Goal: Entertainment & Leisure: Browse casually

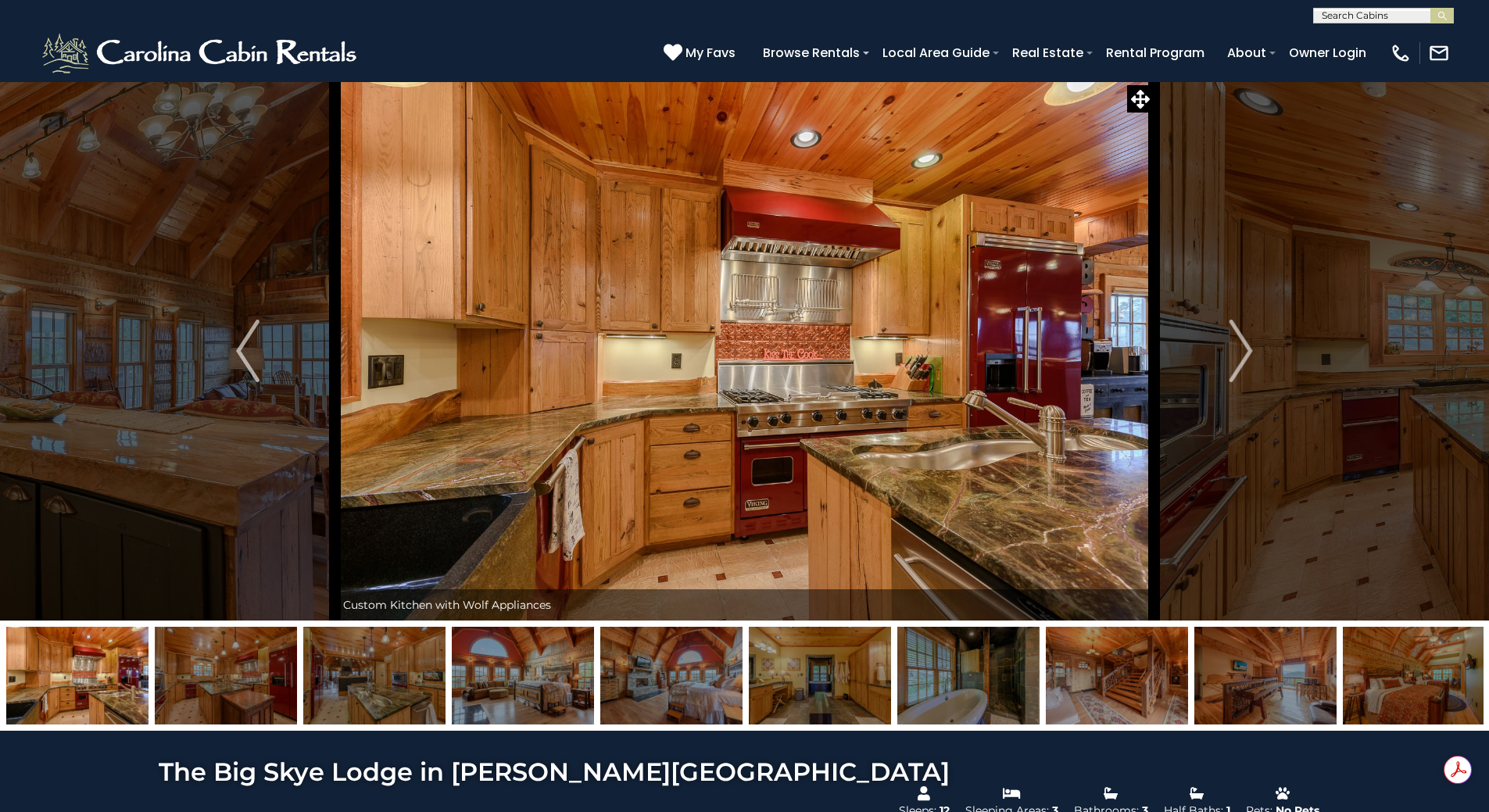
click at [884, 315] on img at bounding box center [745, 351] width 819 height 539
click at [884, 314] on img at bounding box center [745, 351] width 819 height 539
click at [896, 323] on img at bounding box center [745, 351] width 819 height 539
click at [897, 322] on img at bounding box center [745, 351] width 819 height 539
click at [897, 319] on img at bounding box center [745, 351] width 819 height 539
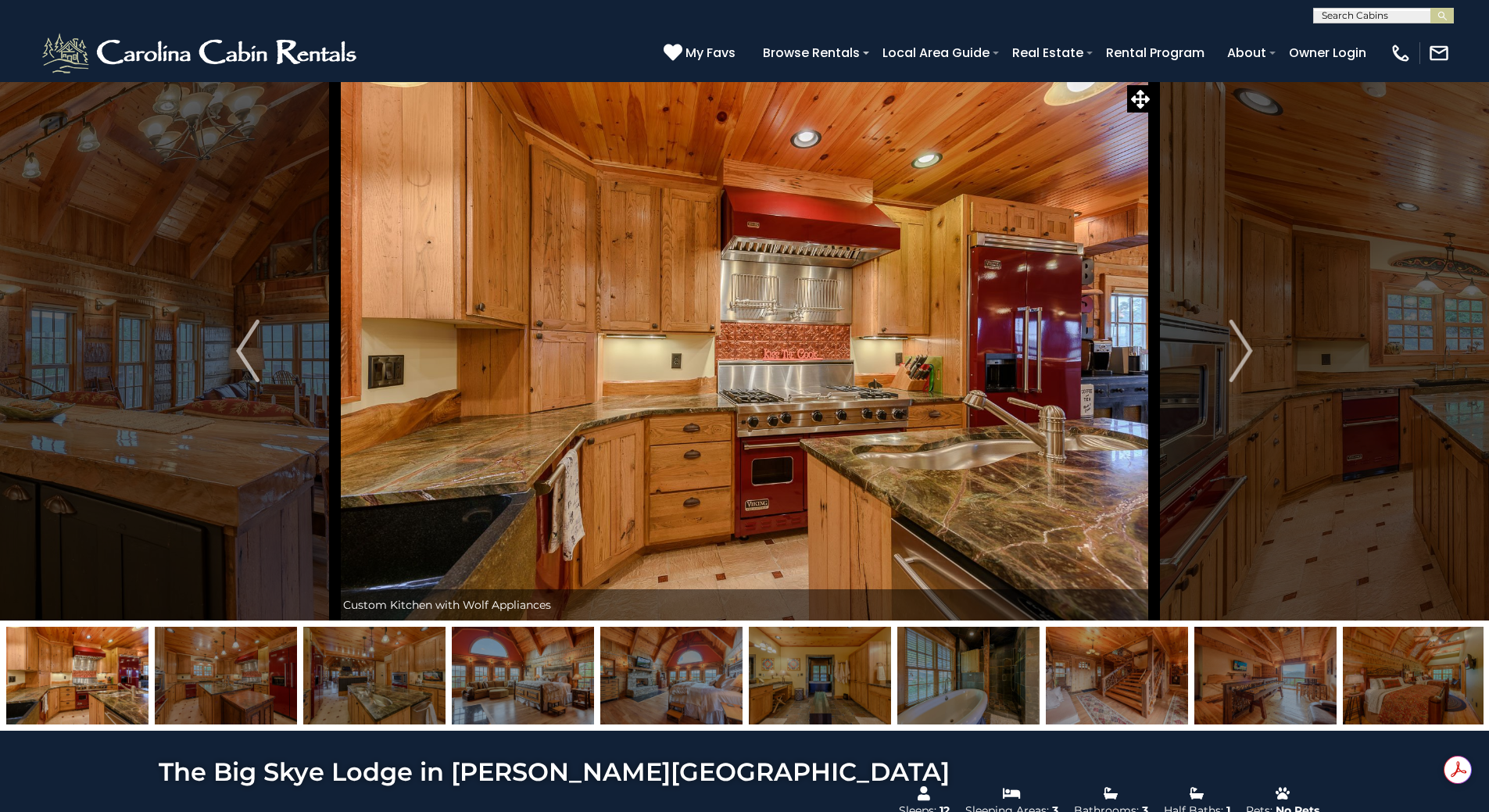
click at [1142, 101] on icon at bounding box center [1141, 100] width 19 height 19
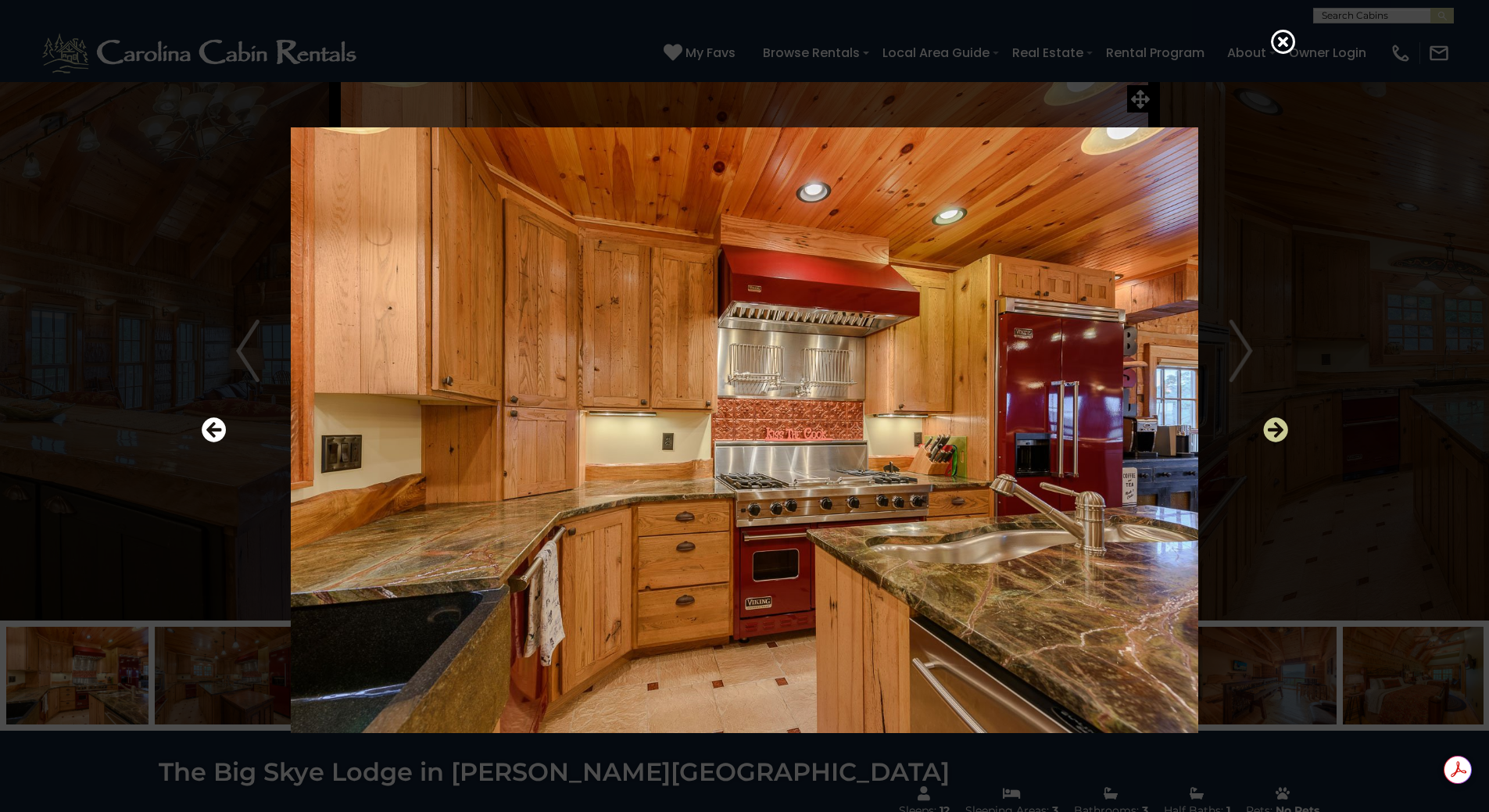
click at [1276, 428] on icon "Next" at bounding box center [1275, 429] width 25 height 25
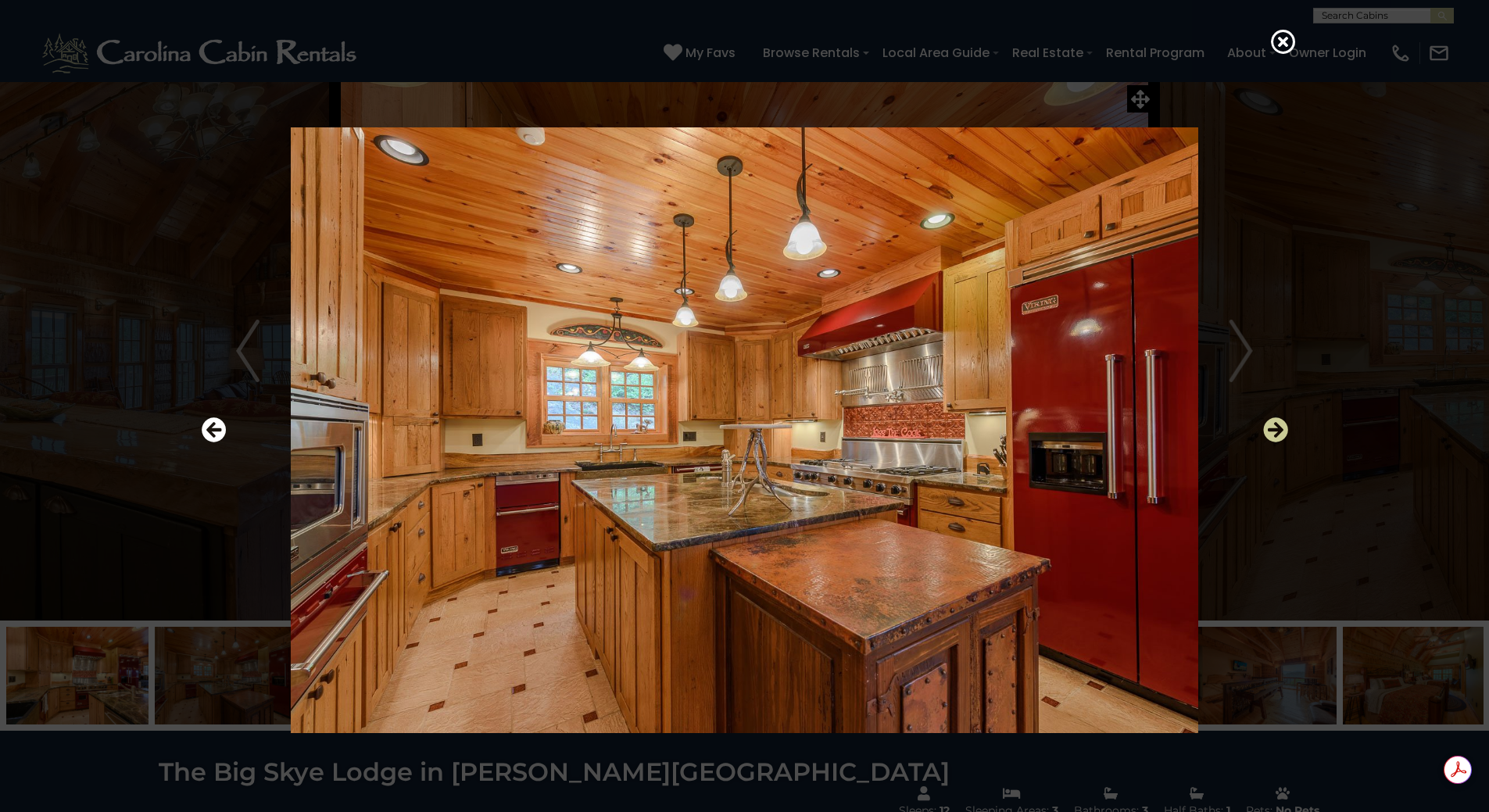
click at [1276, 428] on icon "Next" at bounding box center [1275, 429] width 25 height 25
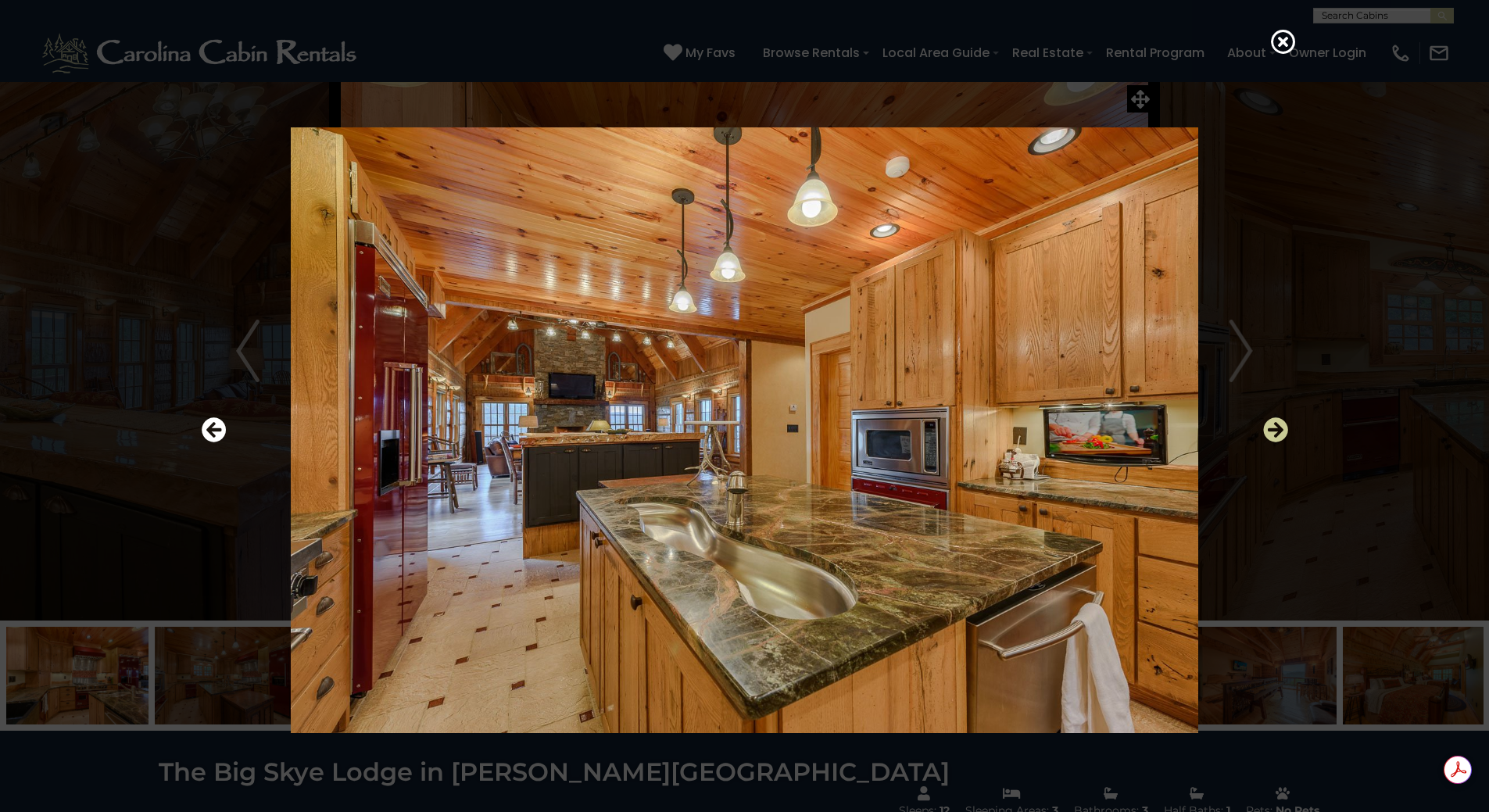
click at [1276, 428] on icon "Next" at bounding box center [1275, 429] width 25 height 25
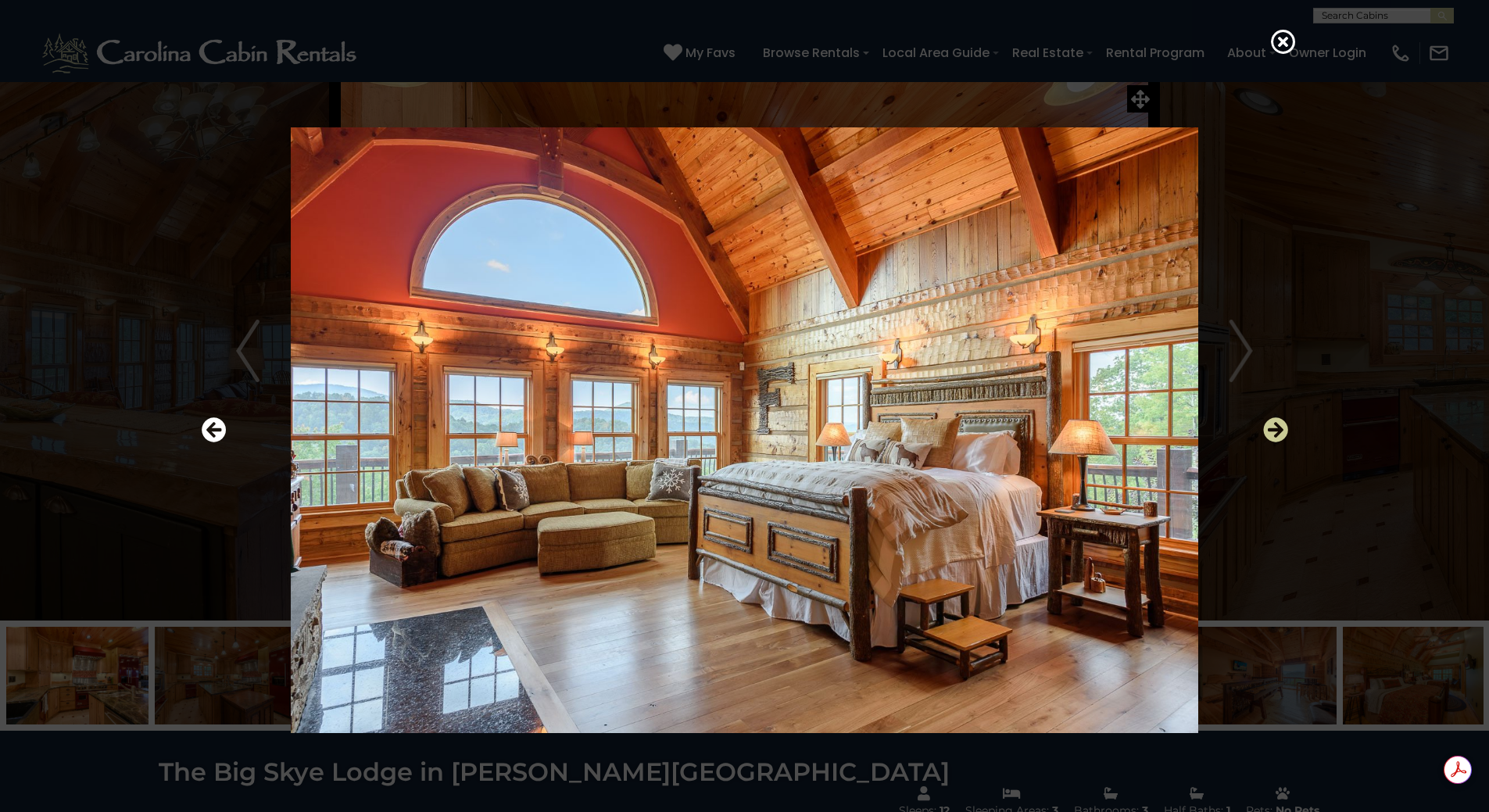
click at [1276, 428] on icon "Next" at bounding box center [1275, 429] width 25 height 25
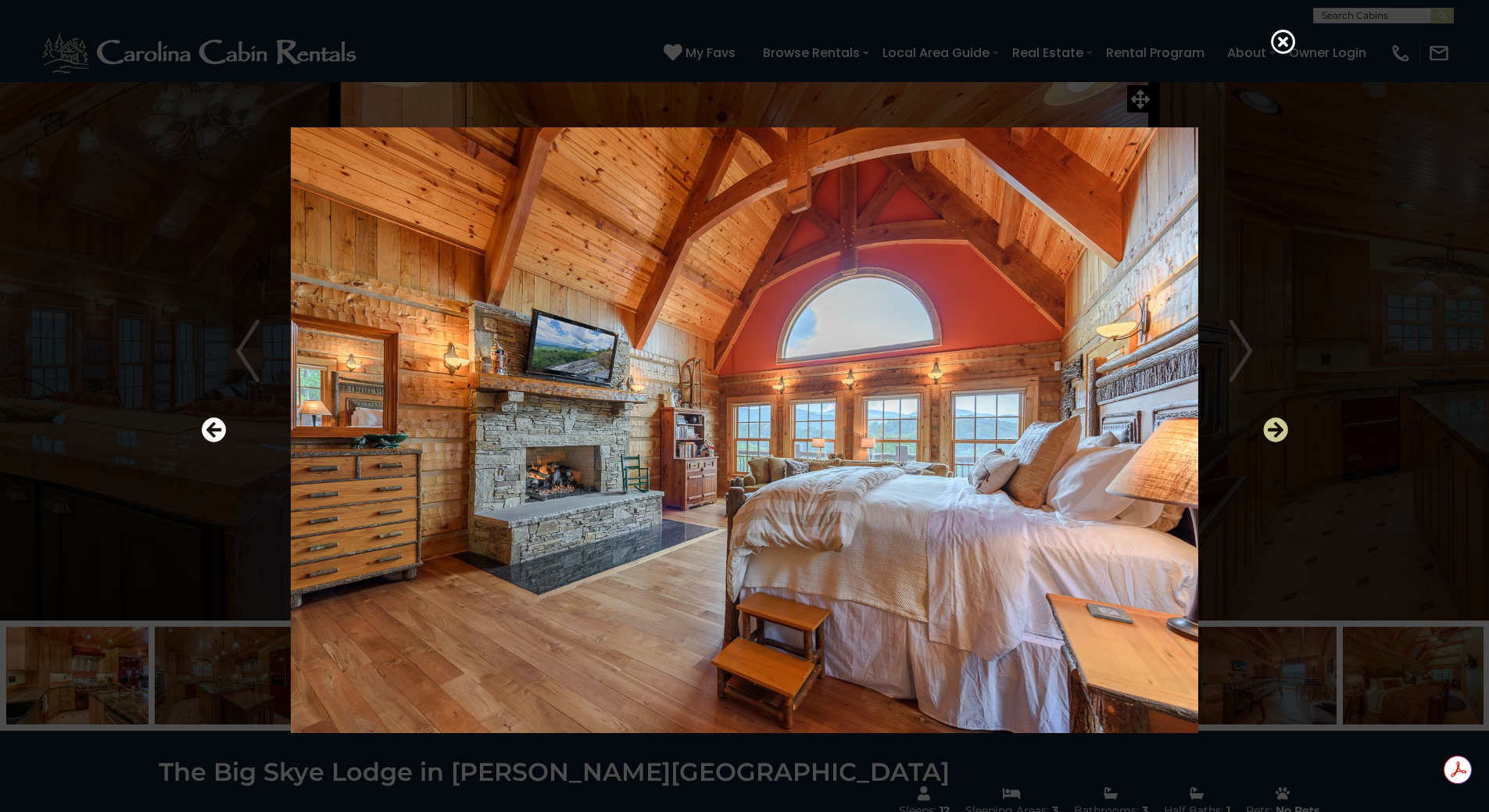
click at [1276, 428] on icon "Next" at bounding box center [1275, 429] width 25 height 25
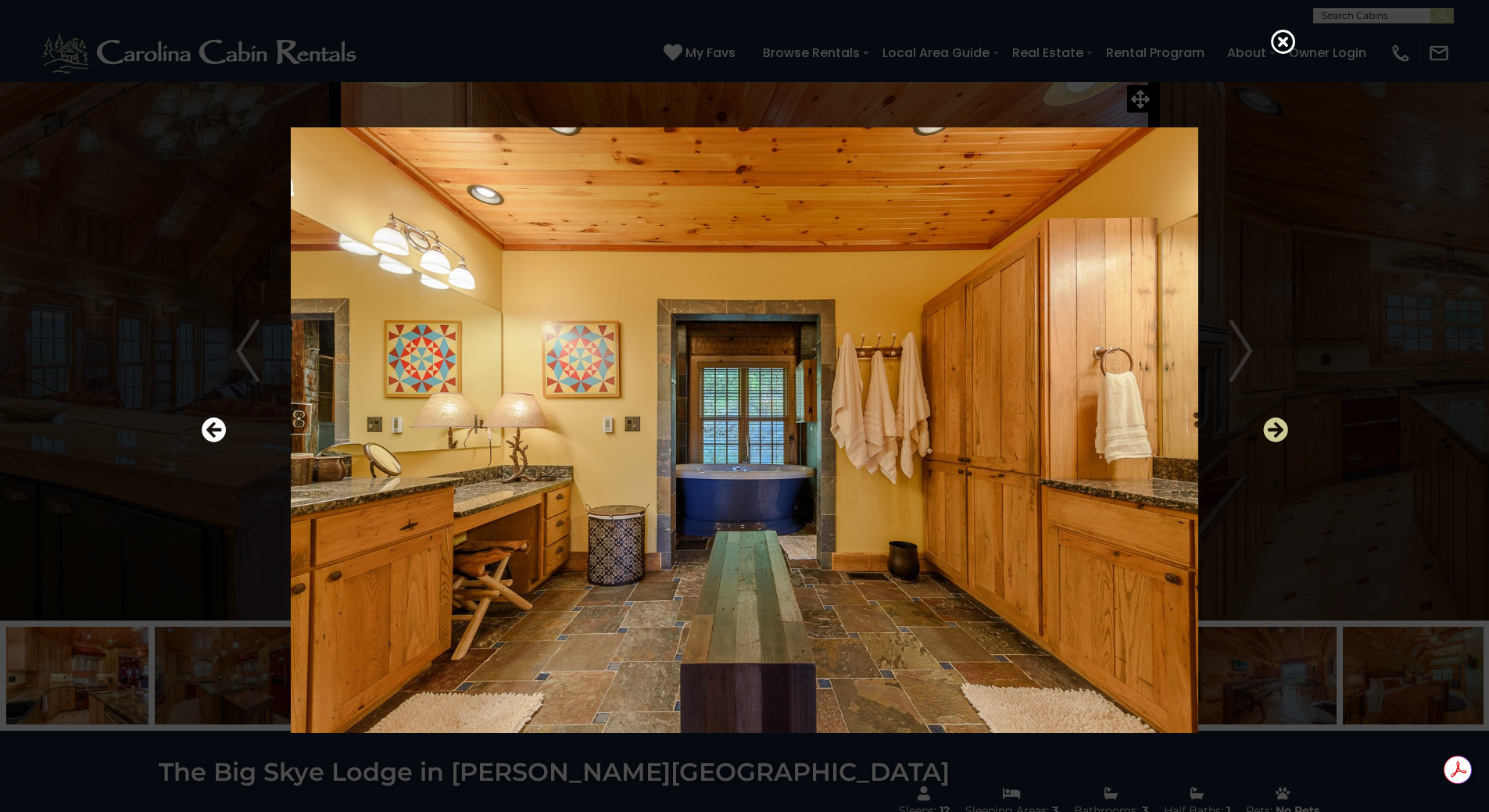
click at [1276, 428] on icon "Next" at bounding box center [1275, 429] width 25 height 25
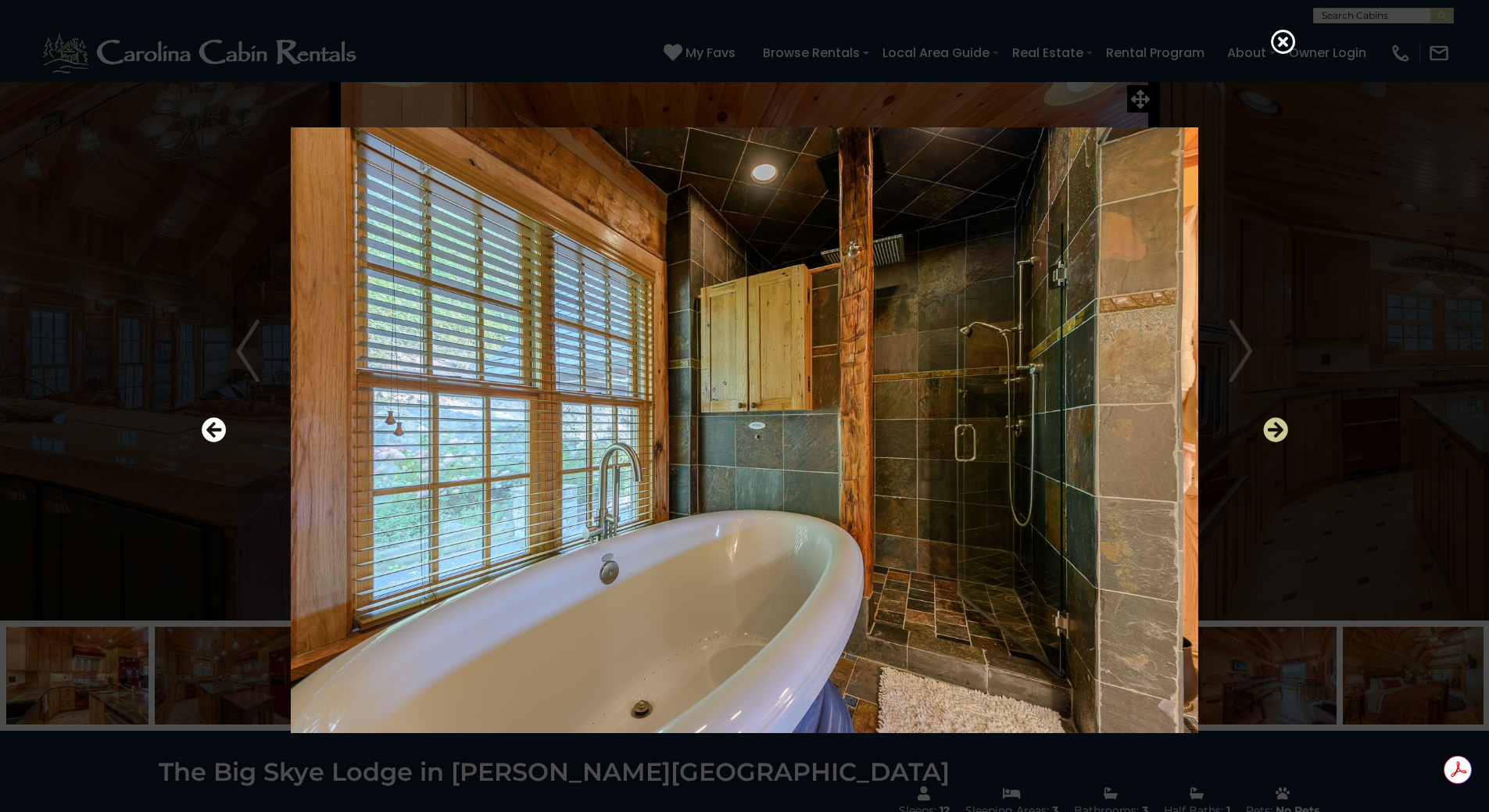
click at [1276, 428] on icon "Next" at bounding box center [1275, 429] width 25 height 25
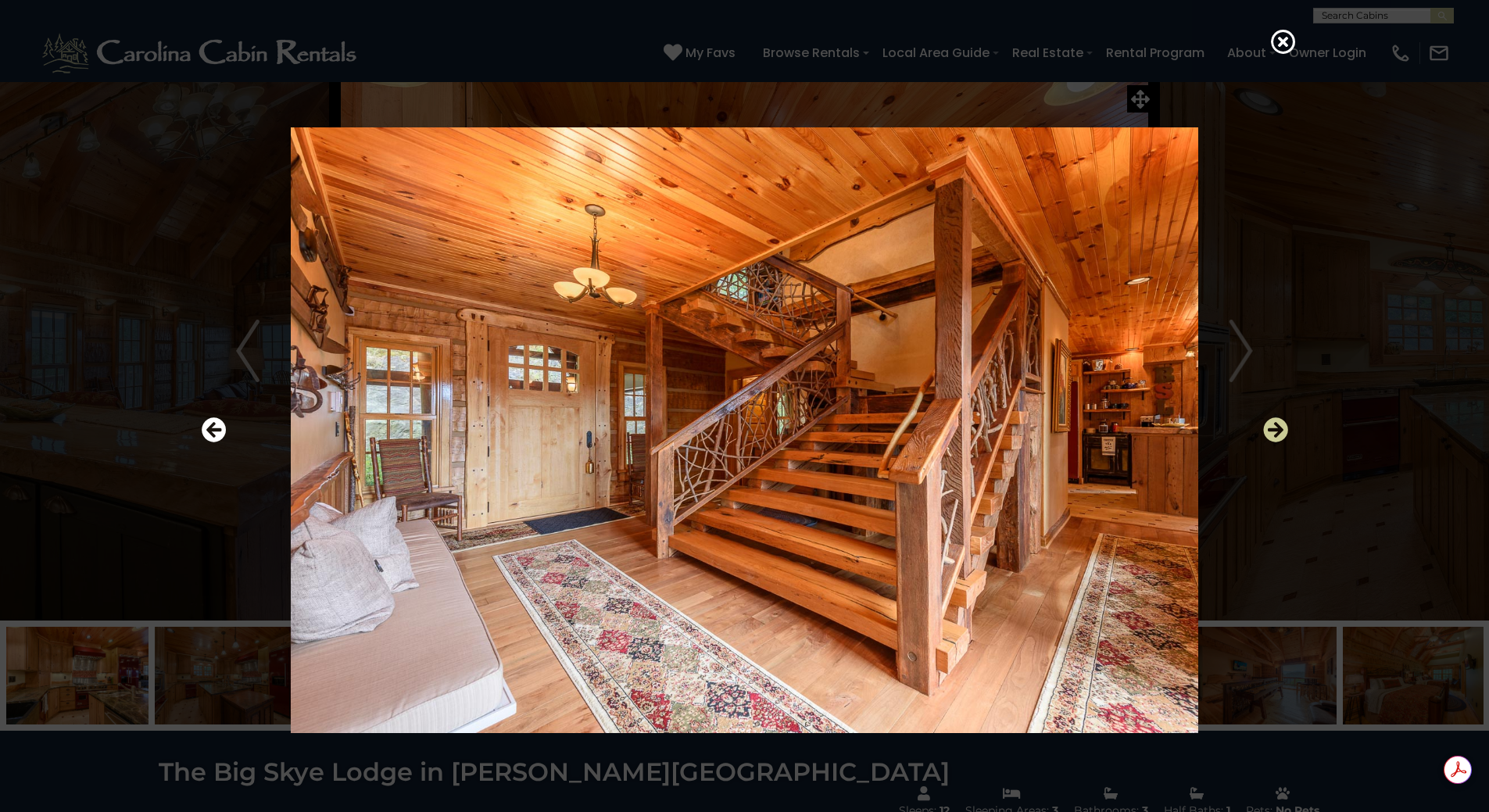
click at [1276, 428] on icon "Next" at bounding box center [1275, 429] width 25 height 25
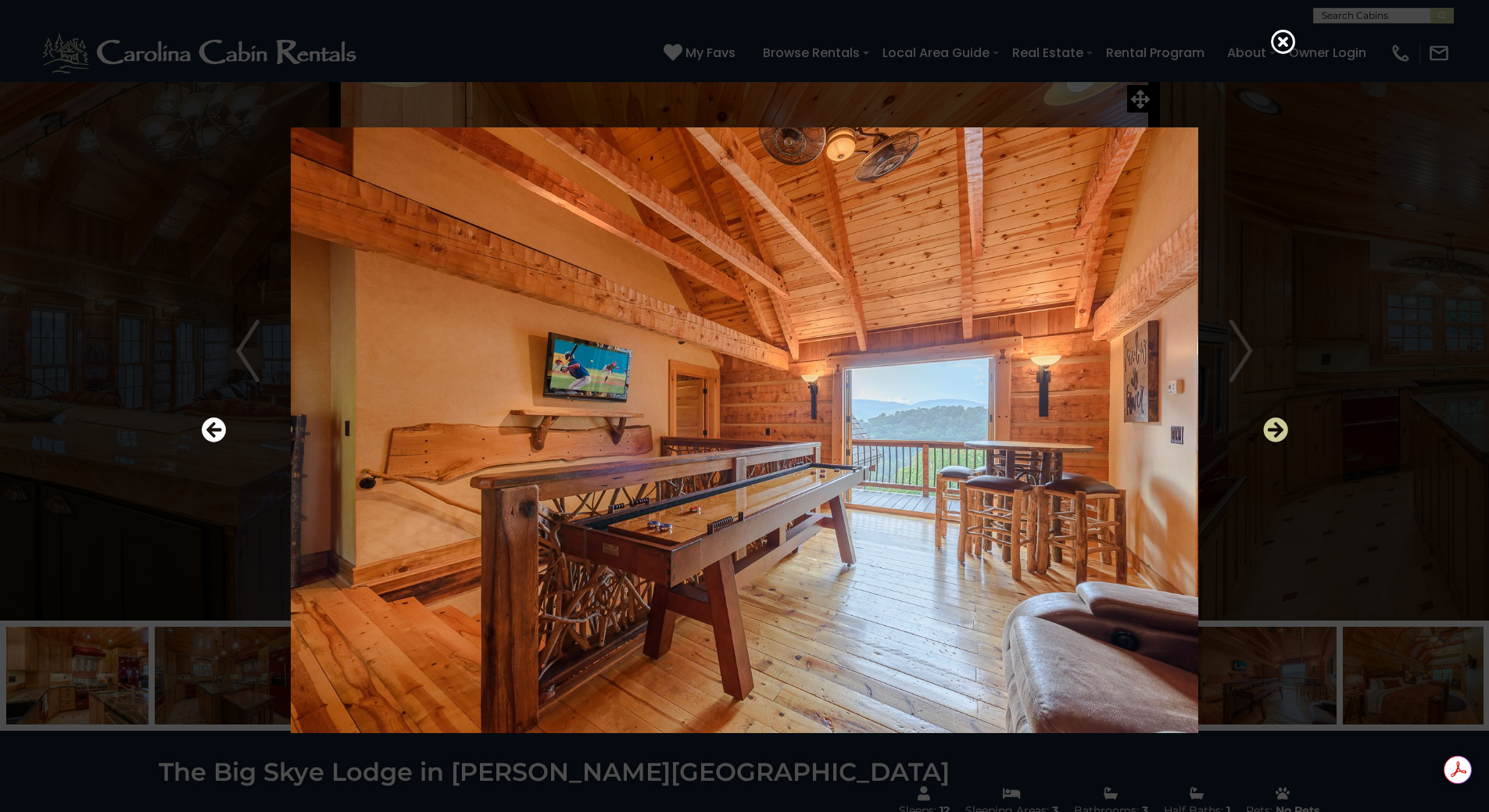
click at [1276, 428] on icon "Next" at bounding box center [1275, 429] width 25 height 25
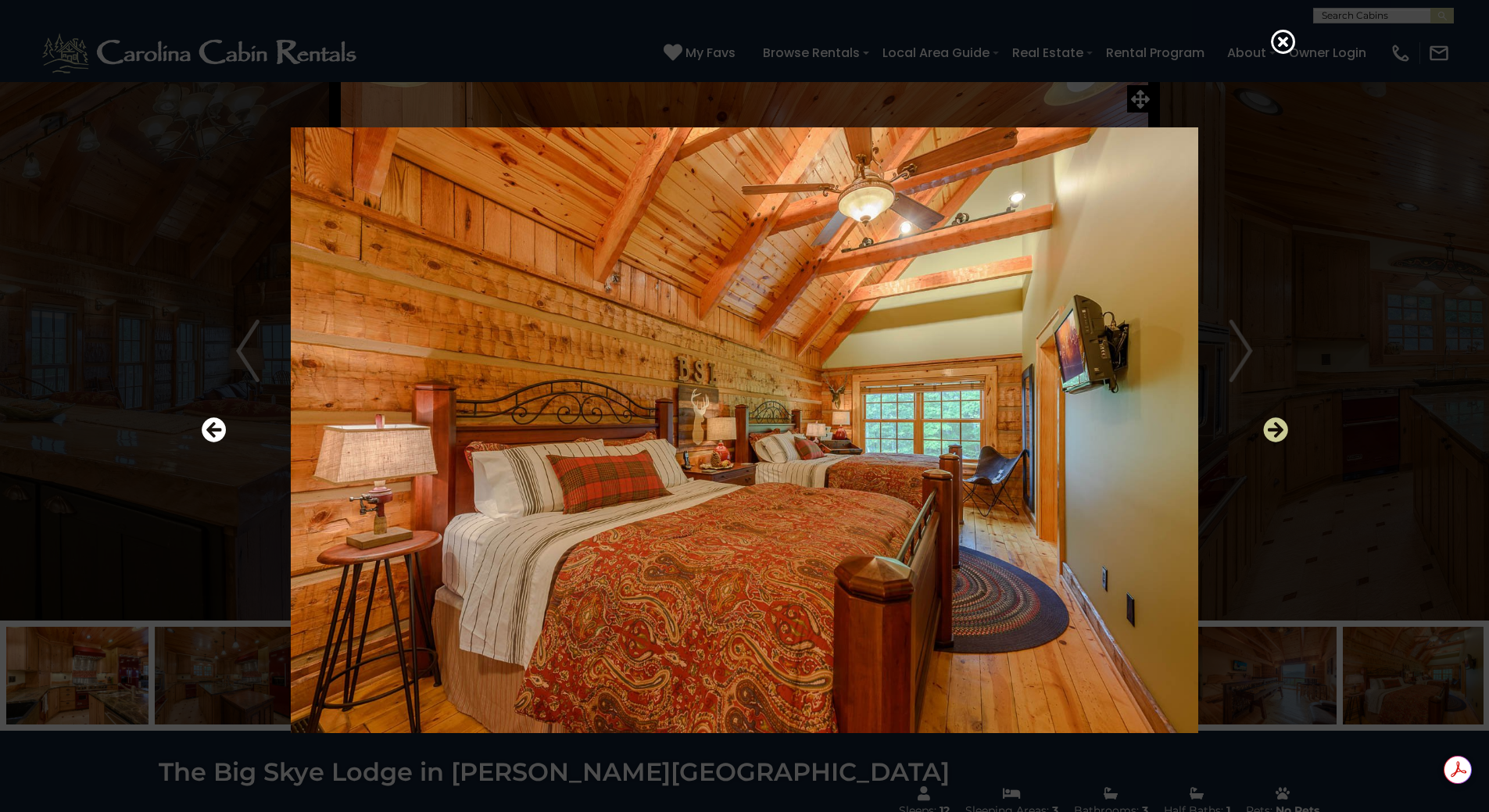
click at [1276, 428] on icon "Next" at bounding box center [1275, 429] width 25 height 25
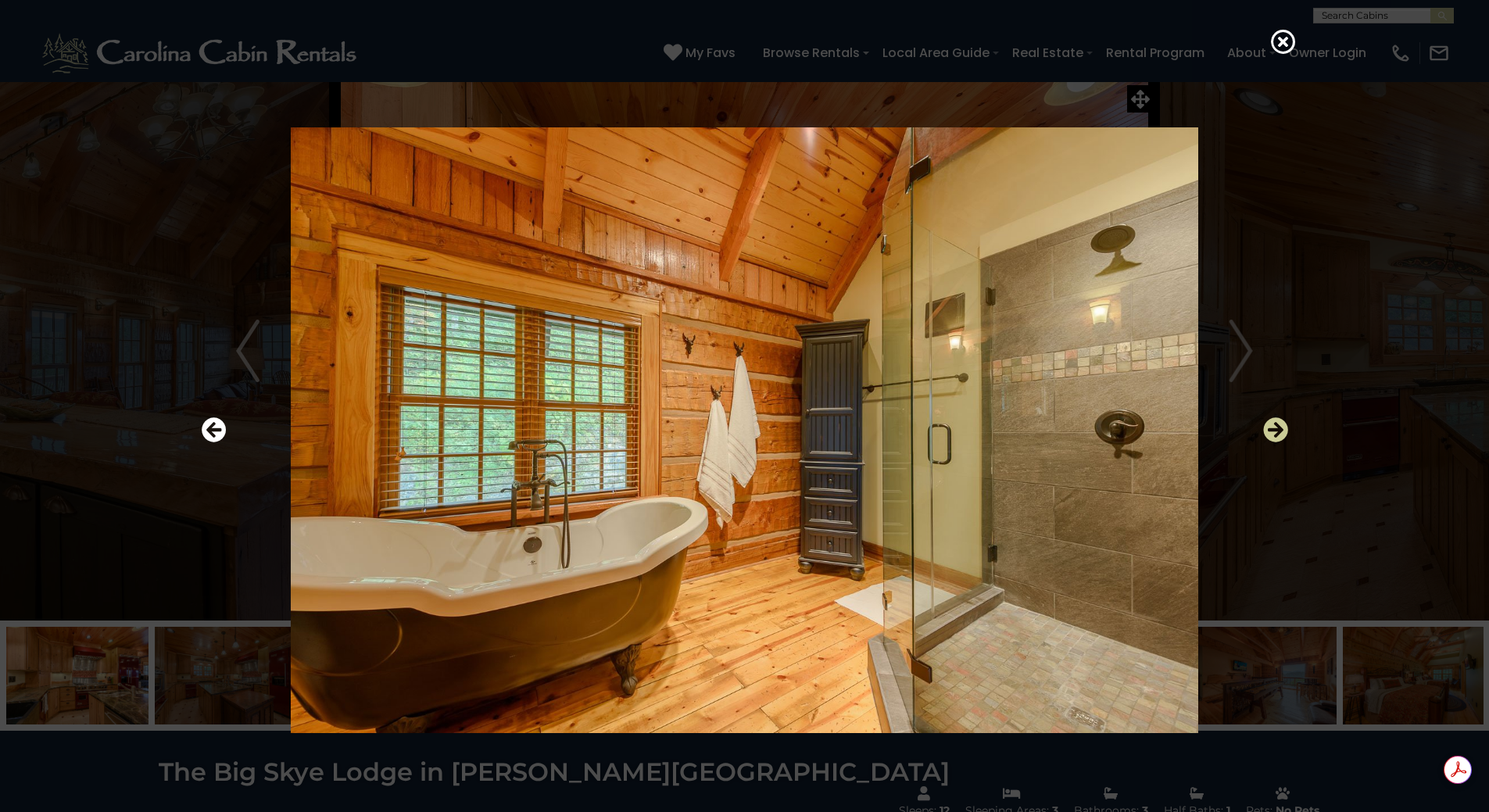
click at [1276, 428] on icon "Next" at bounding box center [1275, 429] width 25 height 25
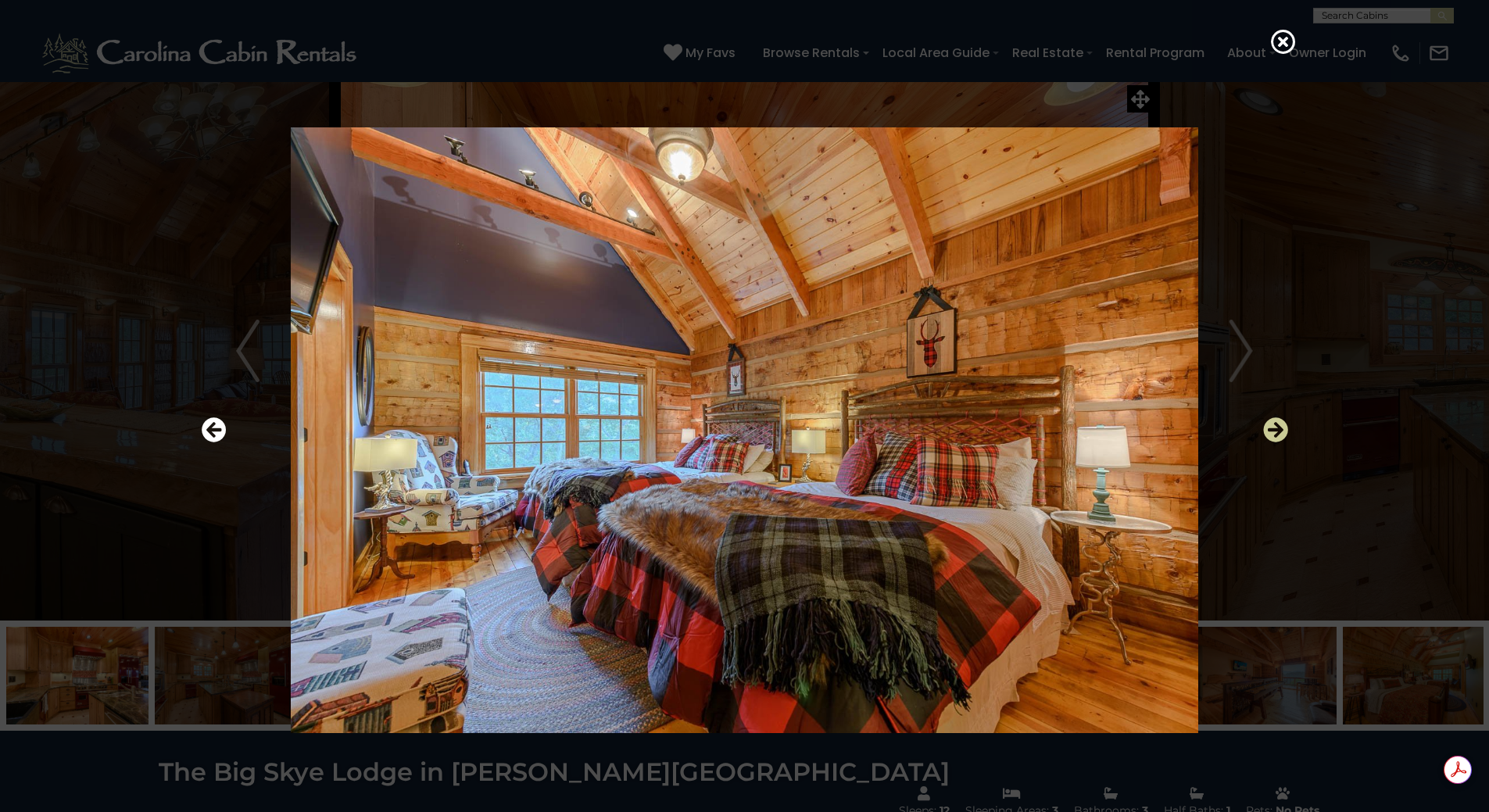
click at [1276, 428] on icon "Next" at bounding box center [1275, 429] width 25 height 25
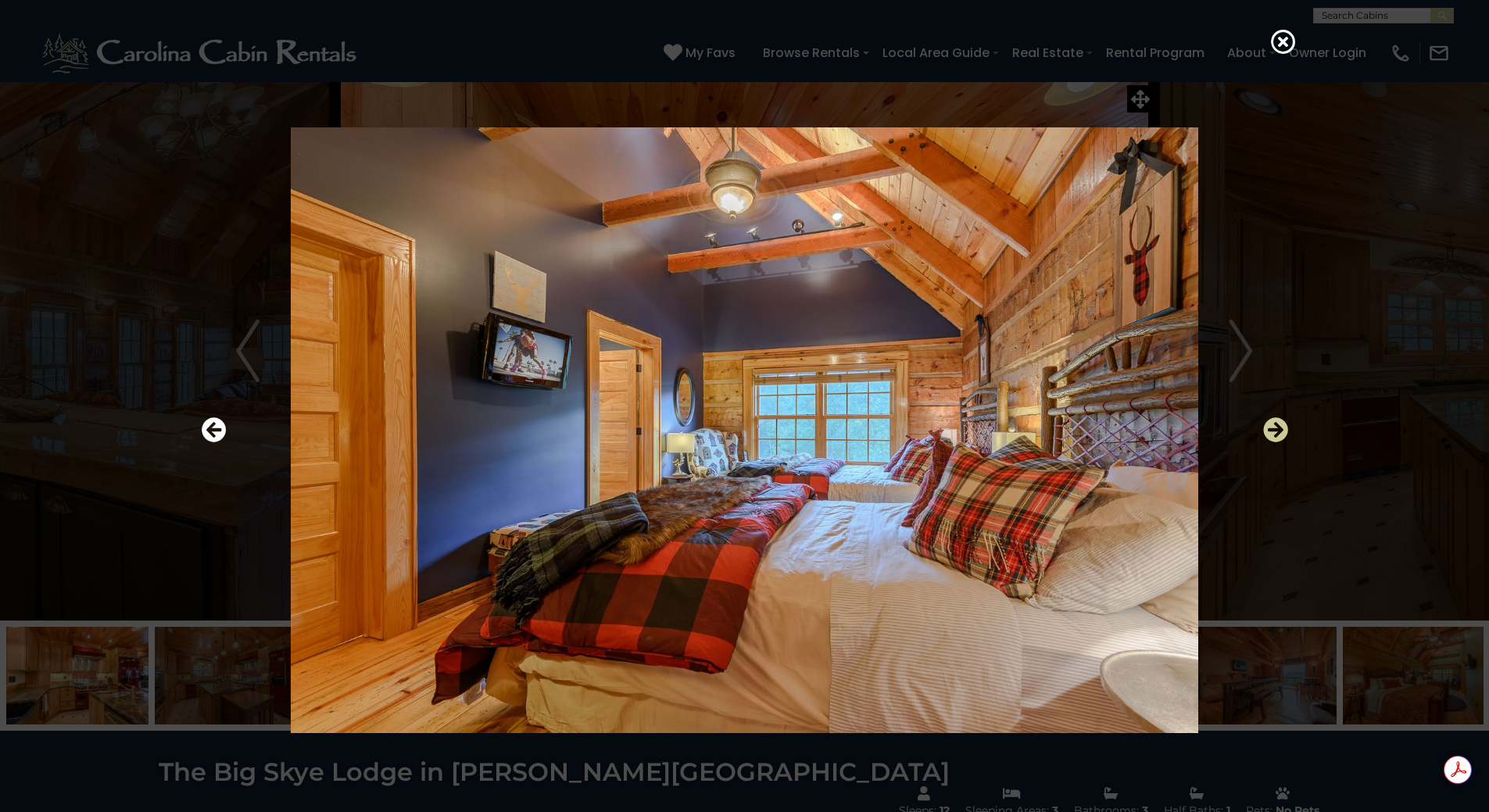
click at [1276, 428] on icon "Next" at bounding box center [1275, 429] width 25 height 25
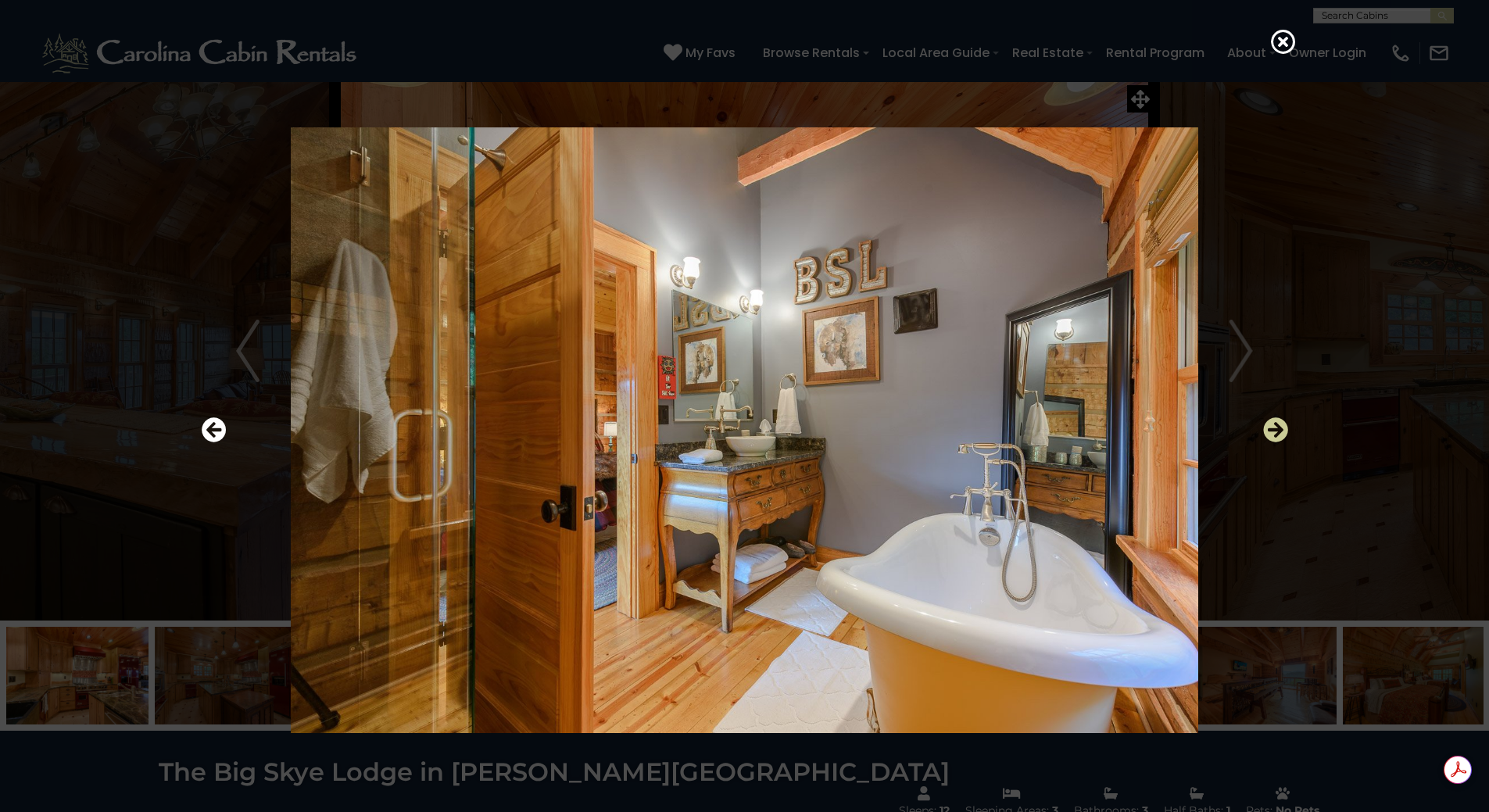
click at [1281, 430] on icon "Next" at bounding box center [1275, 429] width 25 height 25
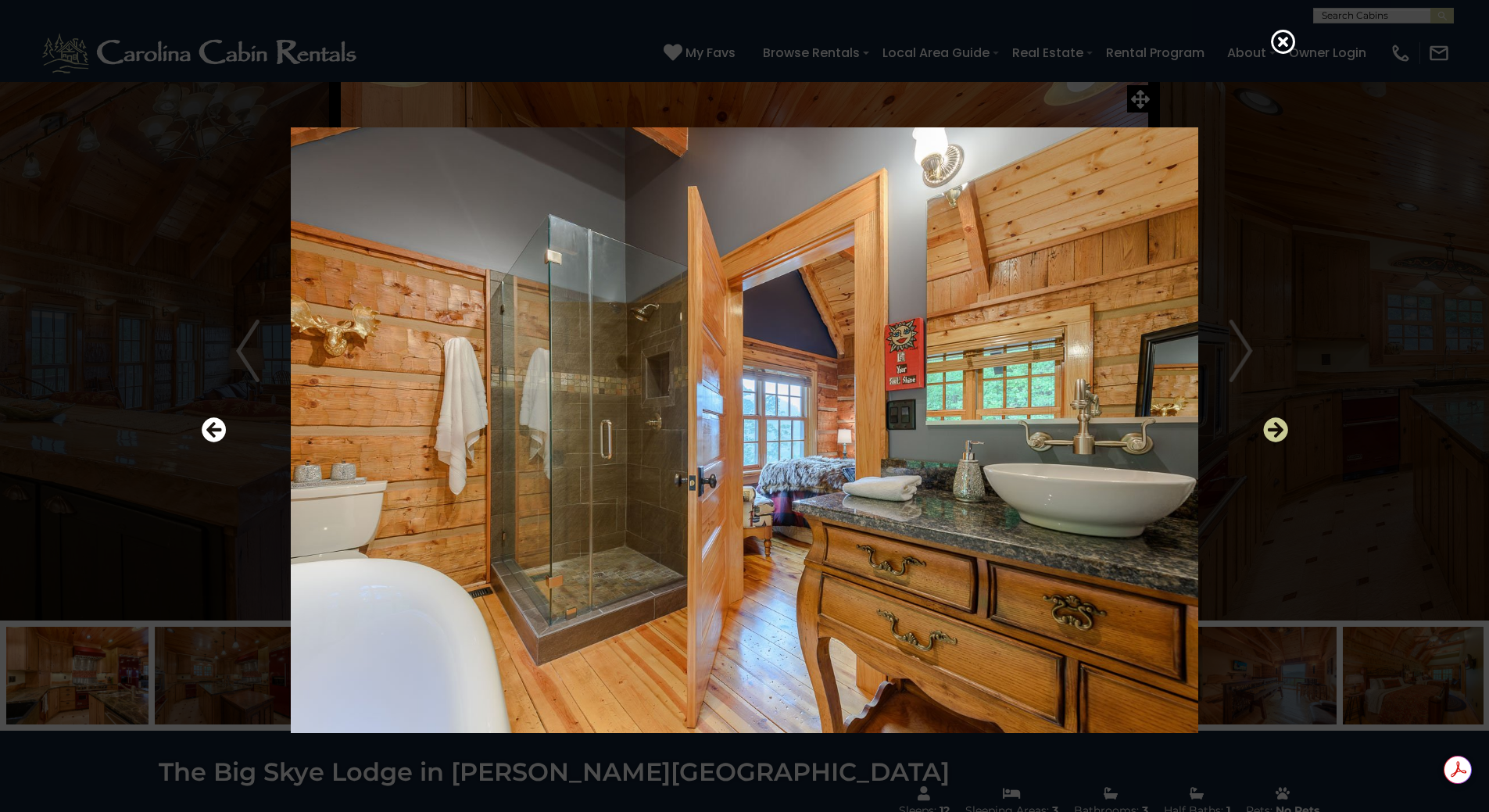
click at [1283, 427] on icon "Next" at bounding box center [1275, 429] width 25 height 25
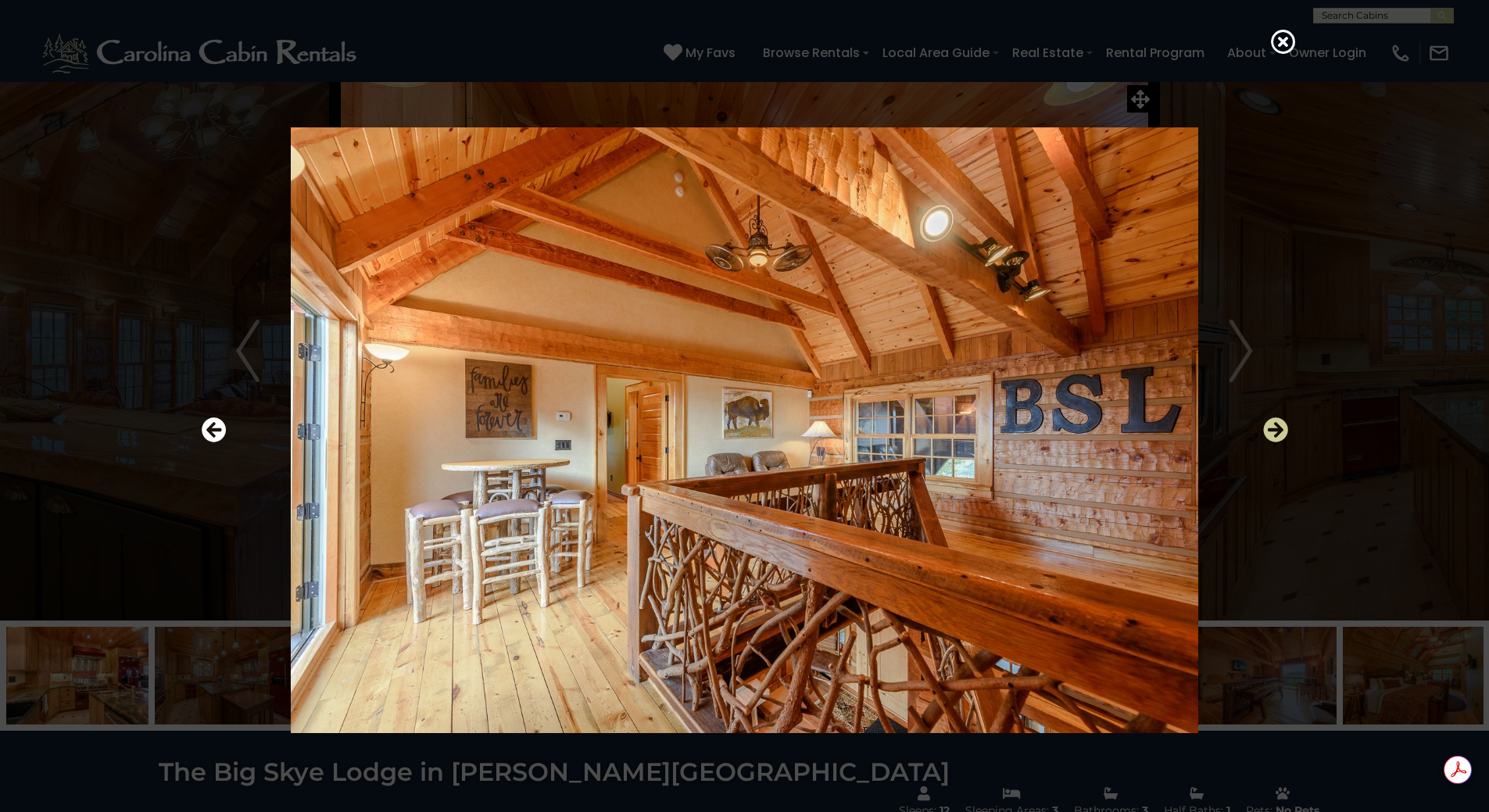
click at [1283, 426] on icon "Next" at bounding box center [1275, 429] width 25 height 25
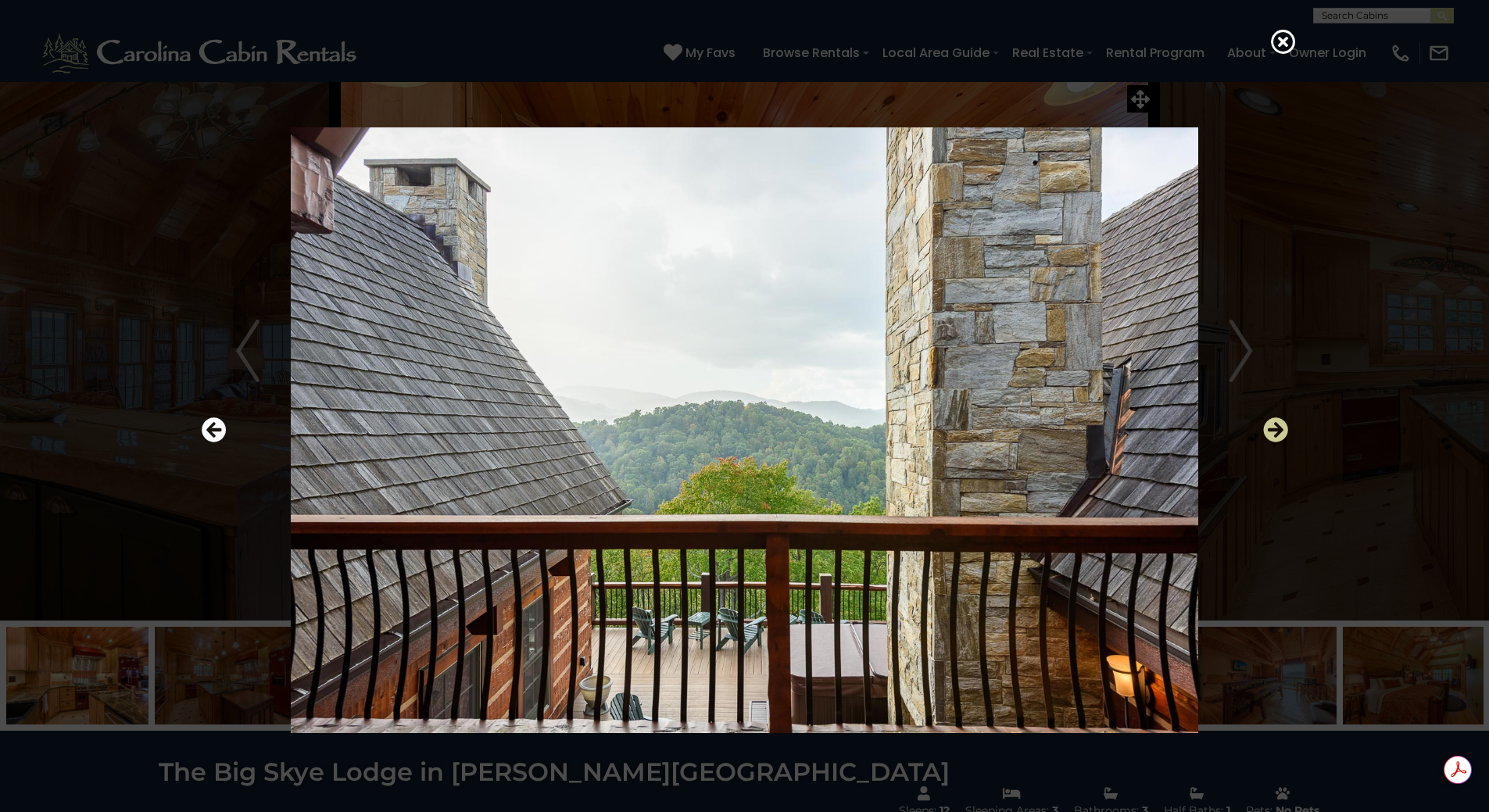
click at [1279, 422] on icon "Next" at bounding box center [1275, 429] width 25 height 25
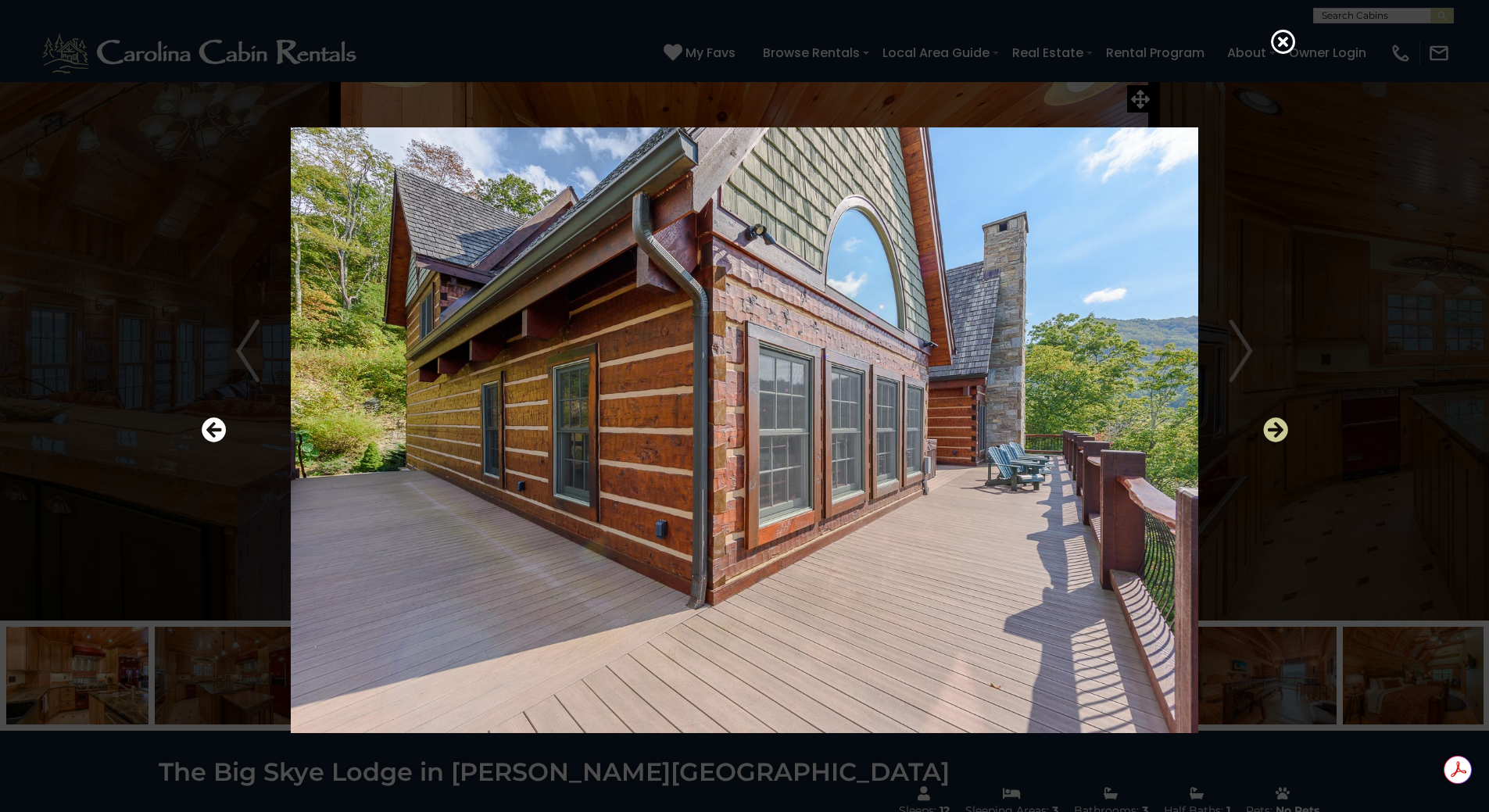
click at [1278, 422] on icon "Next" at bounding box center [1275, 429] width 25 height 25
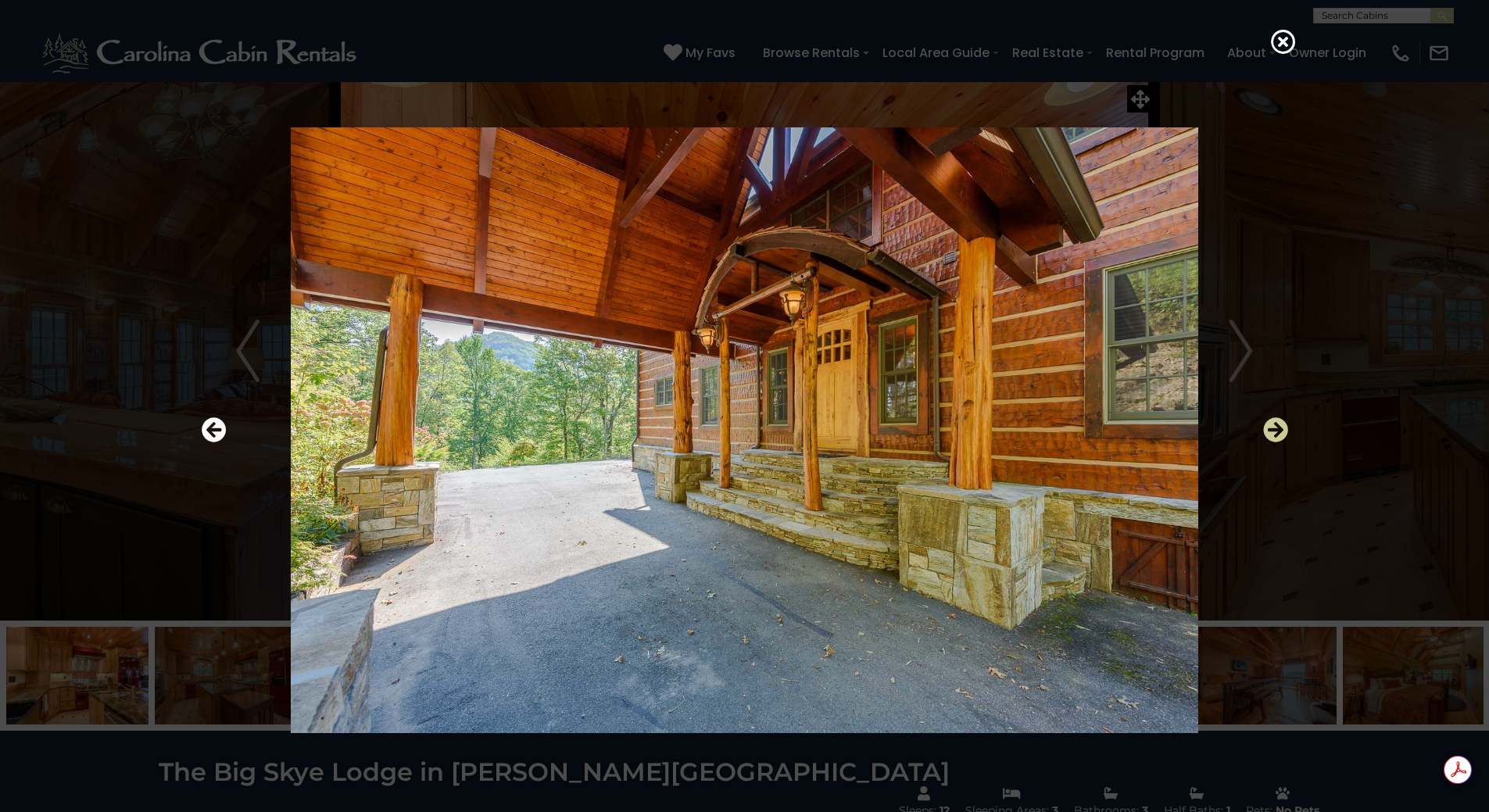
click at [1277, 422] on icon "Next" at bounding box center [1275, 429] width 25 height 25
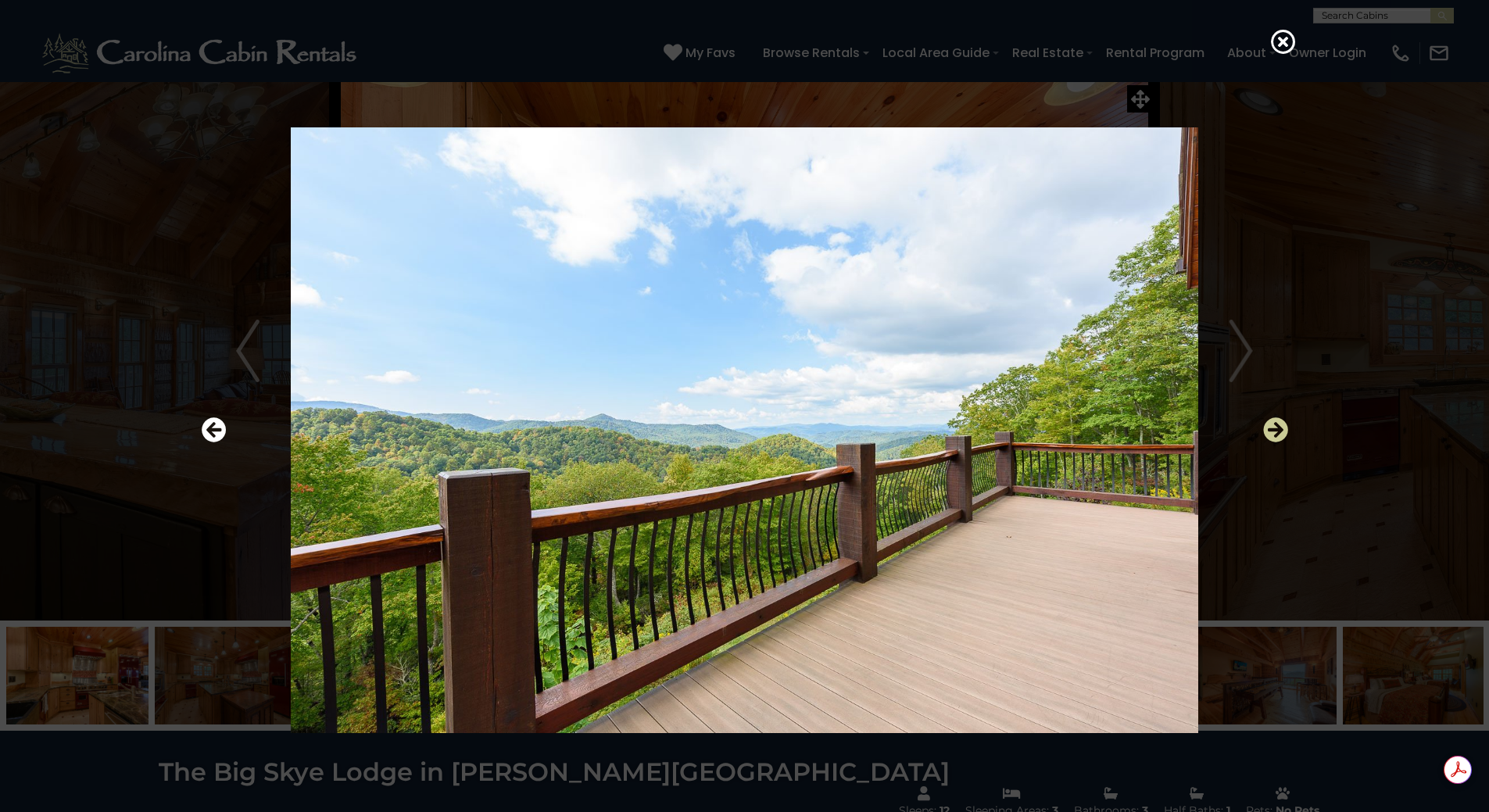
click at [1277, 421] on icon "Next" at bounding box center [1275, 429] width 25 height 25
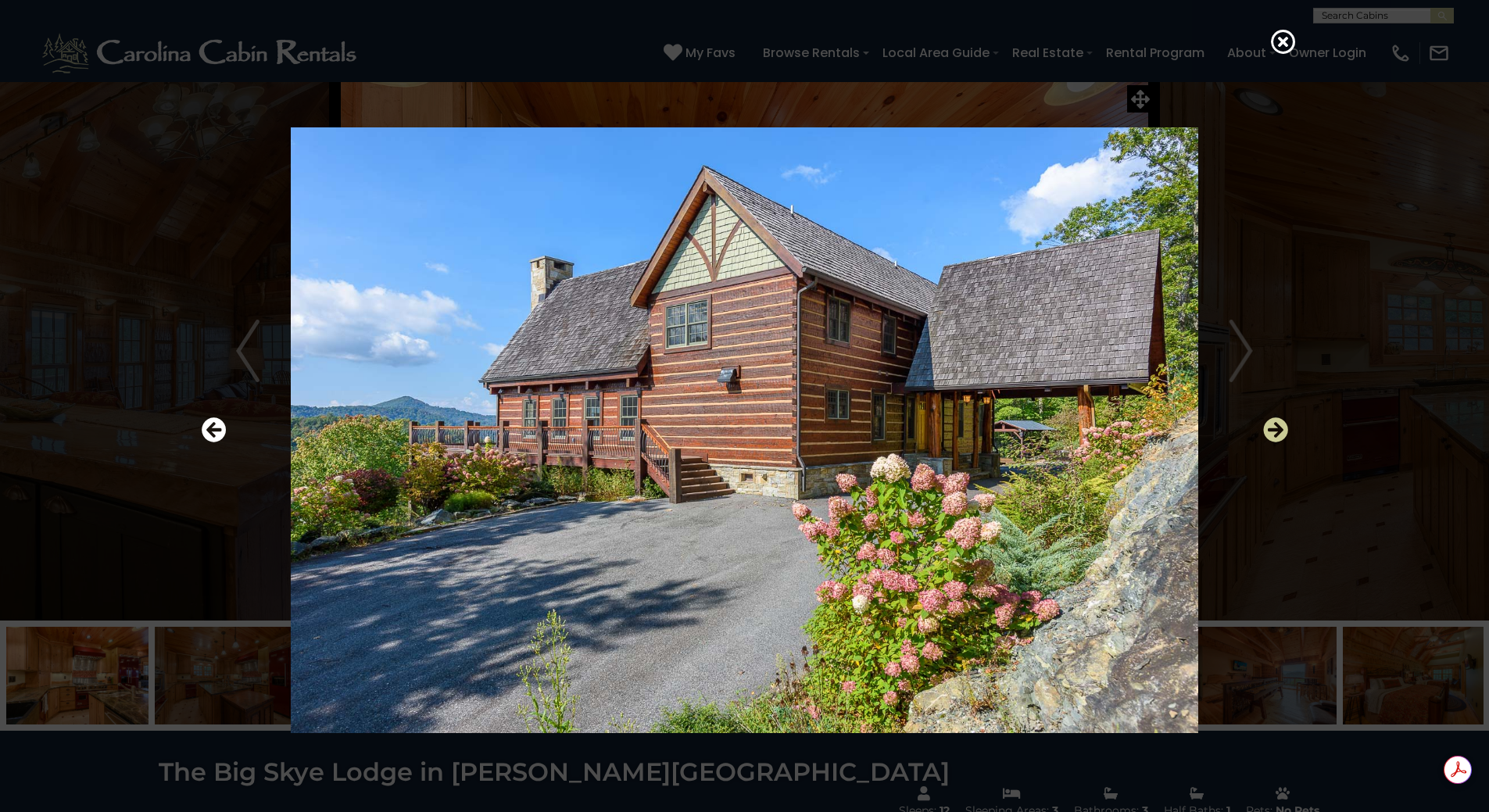
click at [1277, 421] on icon "Next" at bounding box center [1275, 429] width 25 height 25
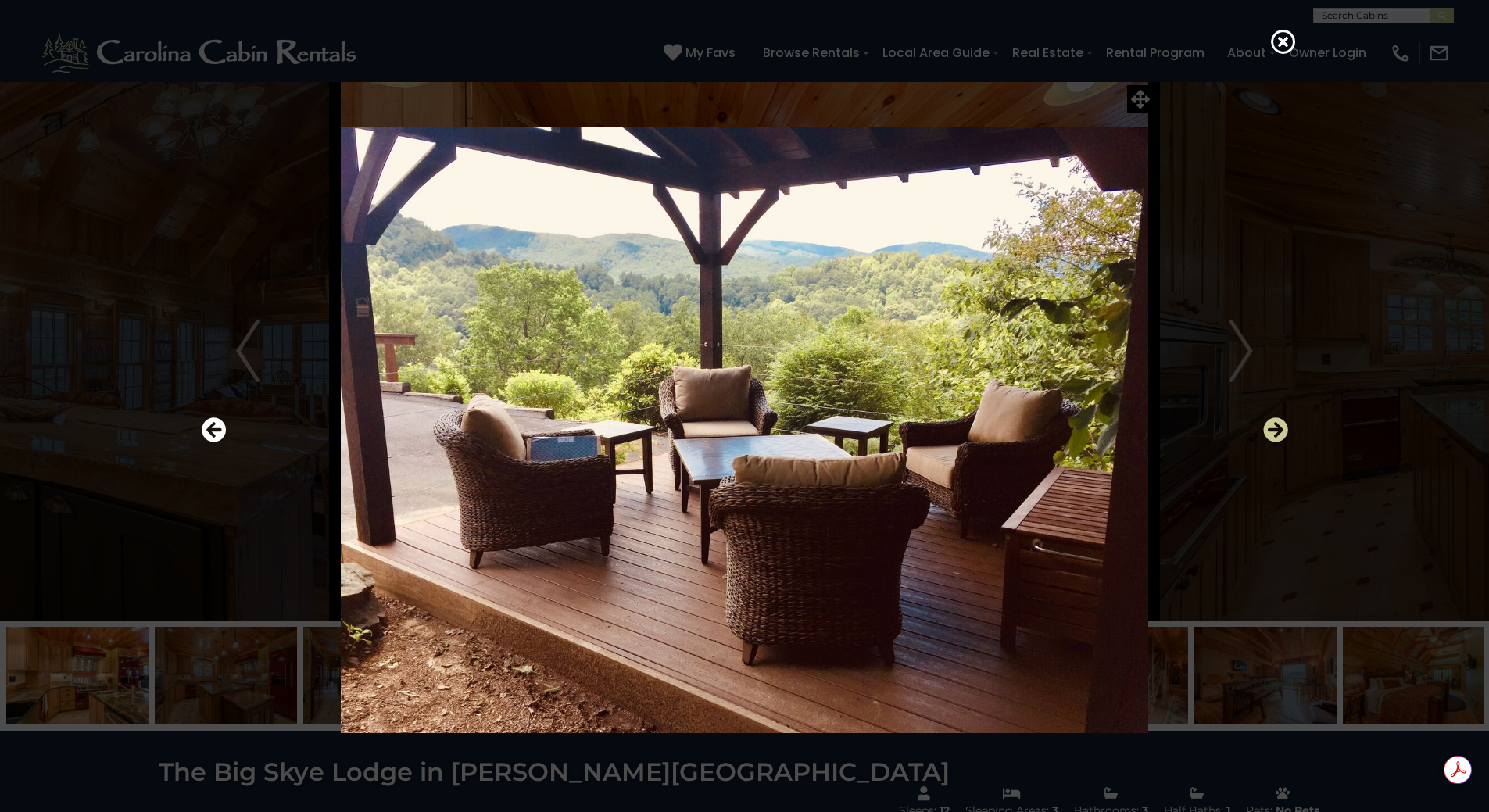
click at [1277, 421] on icon "Next" at bounding box center [1275, 429] width 25 height 25
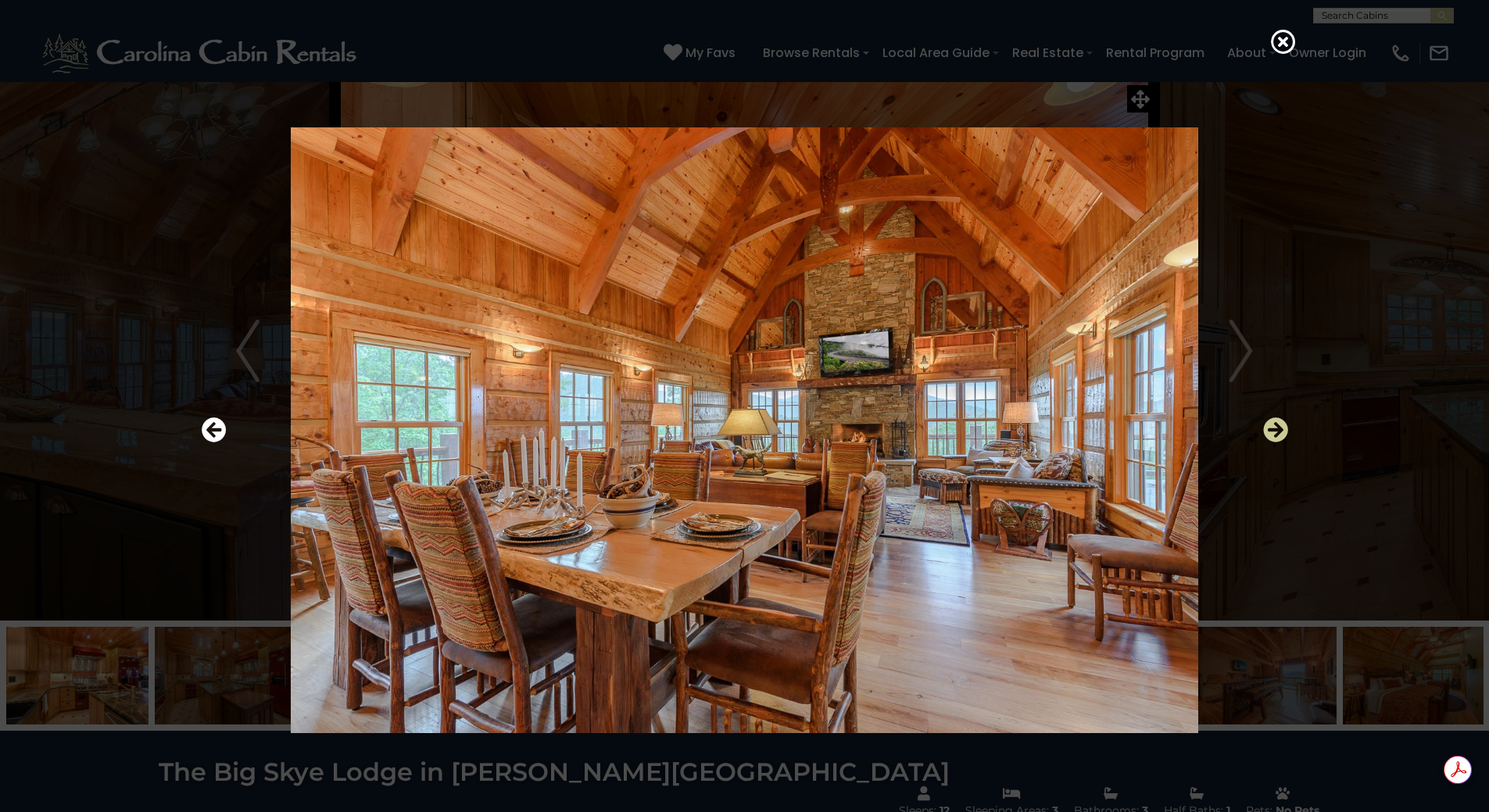
click at [1277, 421] on icon "Next" at bounding box center [1275, 429] width 25 height 25
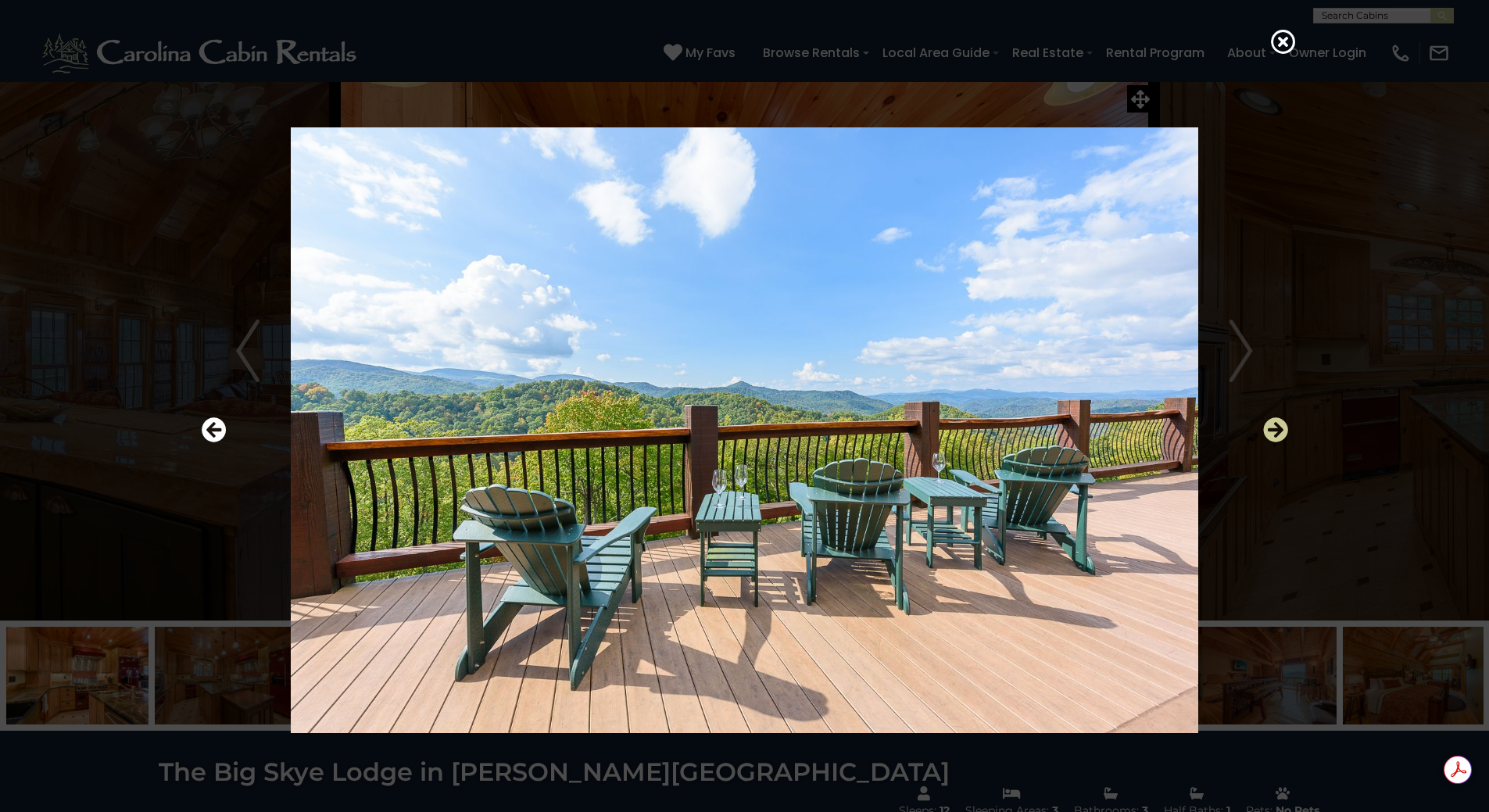
click at [1277, 421] on icon "Next" at bounding box center [1275, 429] width 25 height 25
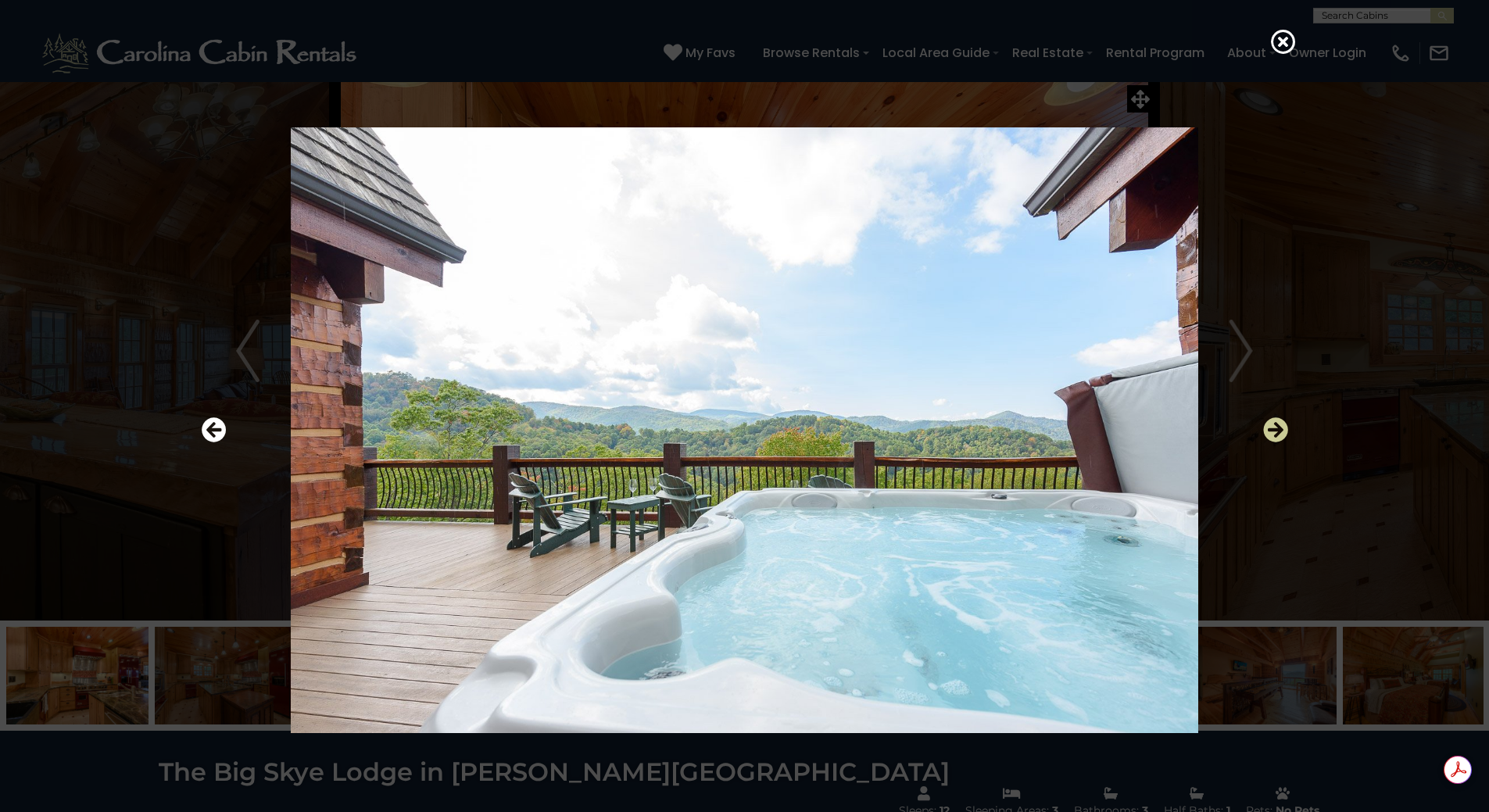
click at [1277, 421] on icon "Next" at bounding box center [1275, 429] width 25 height 25
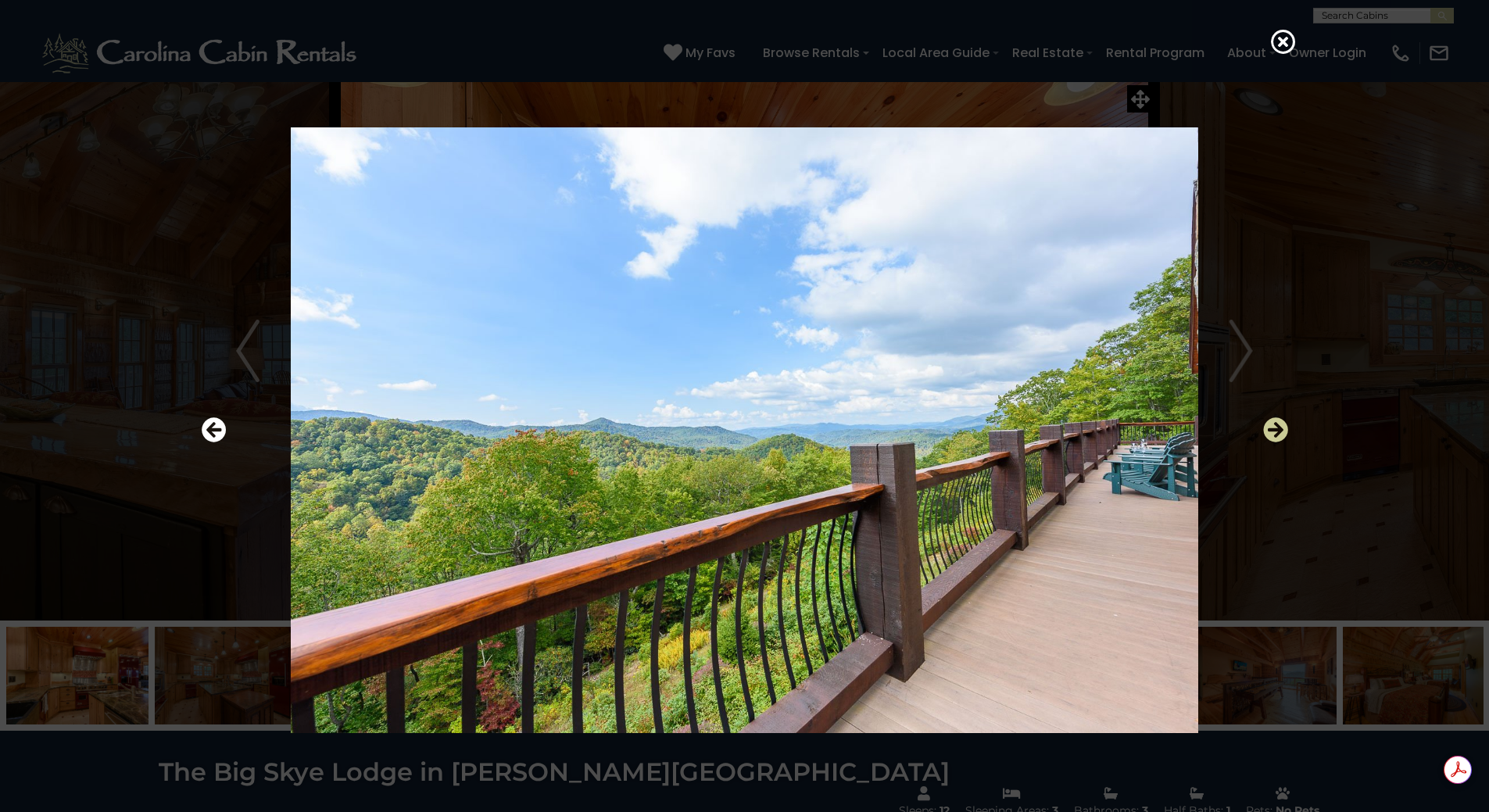
click at [1277, 421] on icon "Next" at bounding box center [1275, 429] width 25 height 25
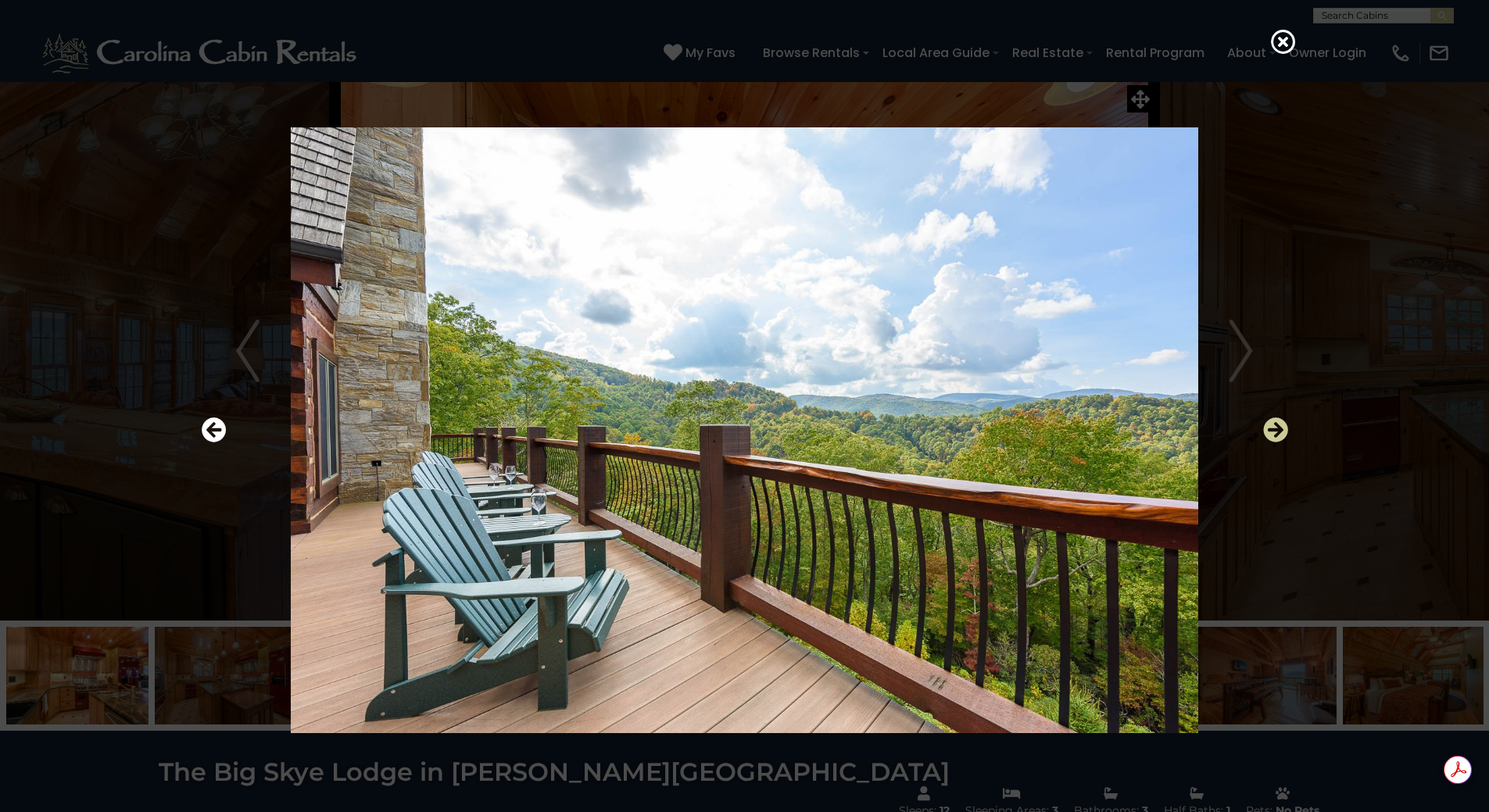
click at [1277, 421] on icon "Next" at bounding box center [1275, 429] width 25 height 25
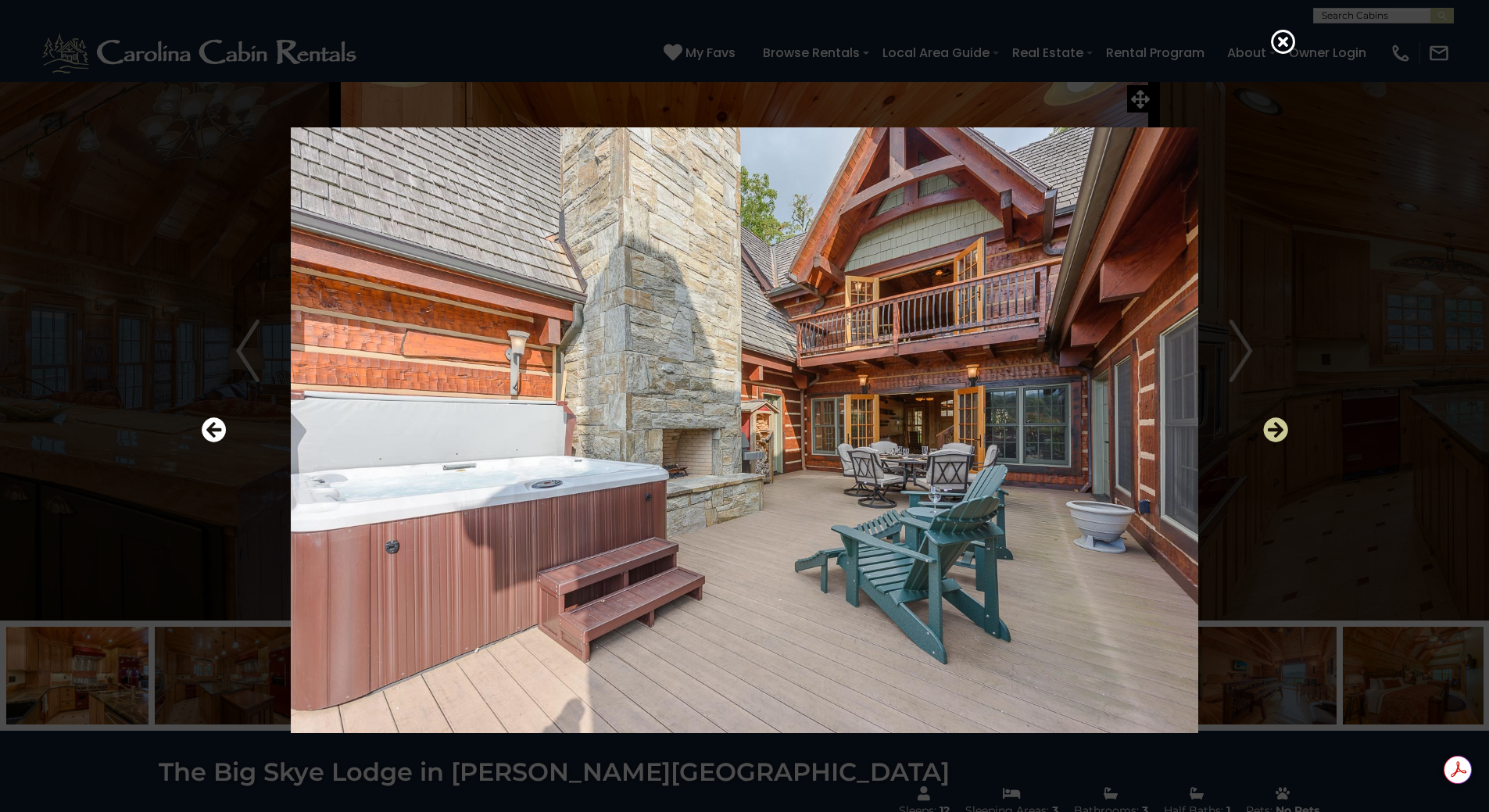
click at [1277, 421] on icon "Next" at bounding box center [1275, 429] width 25 height 25
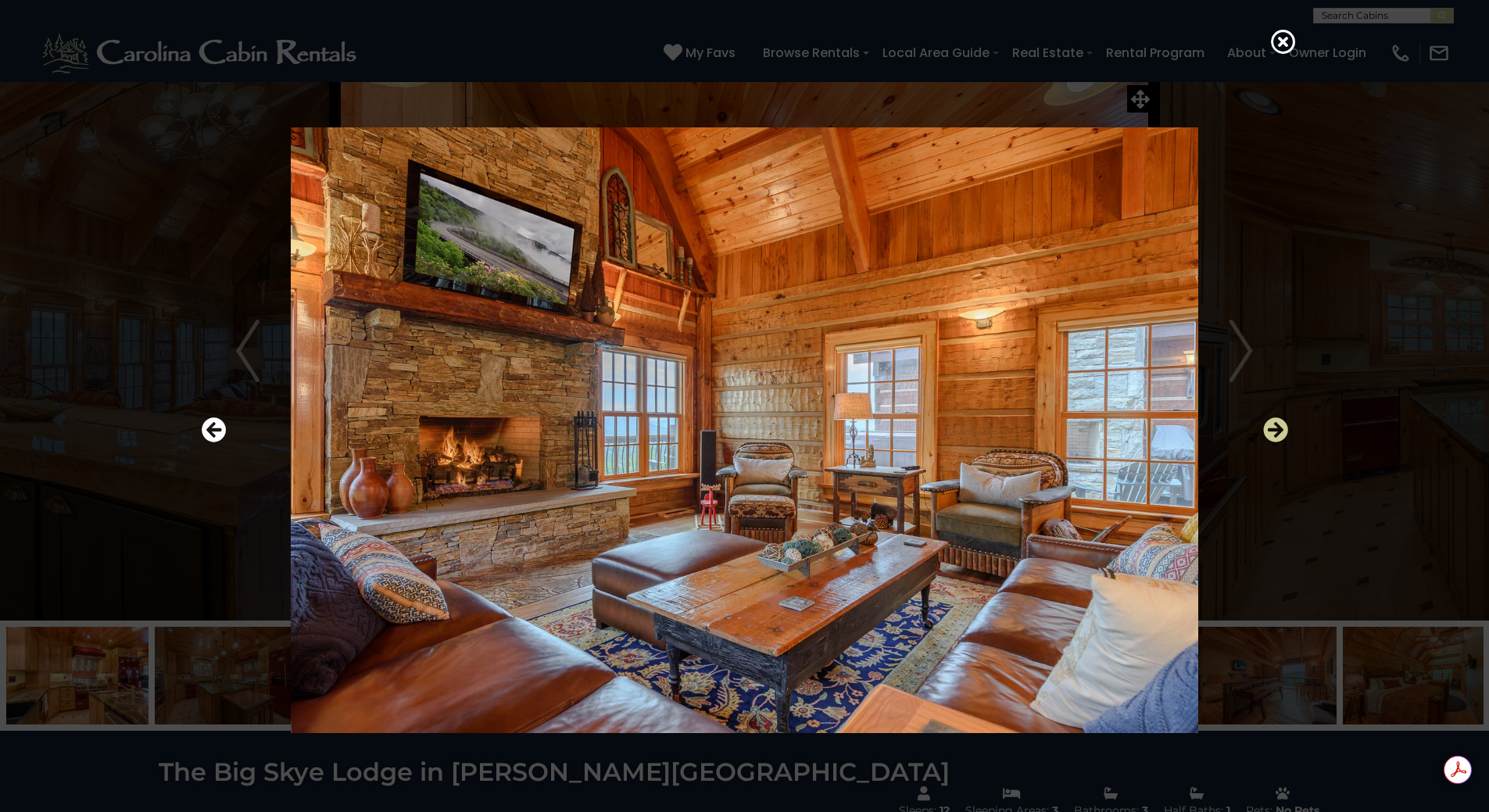
click at [1277, 421] on icon "Next" at bounding box center [1275, 429] width 25 height 25
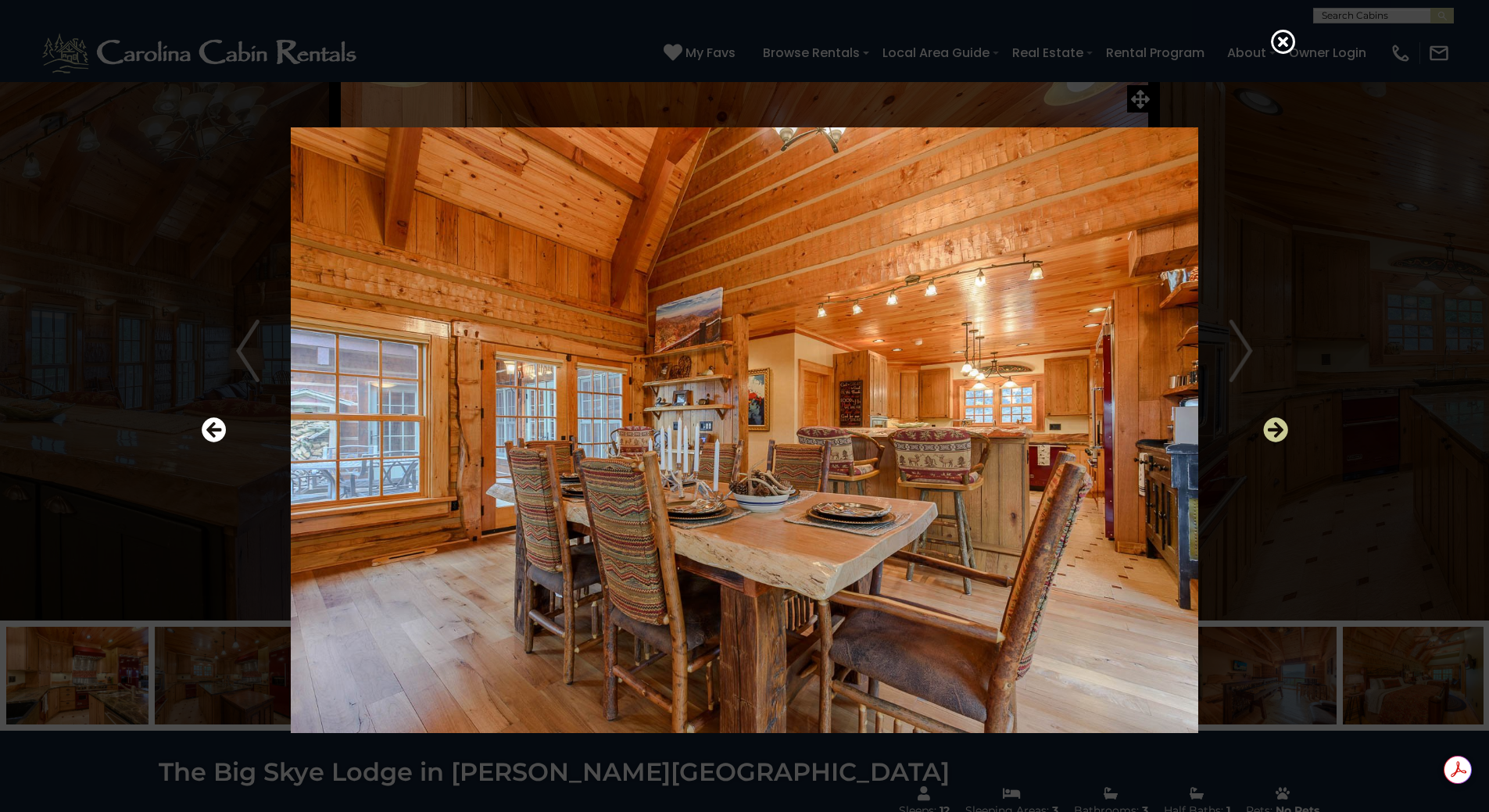
click at [1277, 421] on icon "Next" at bounding box center [1275, 429] width 25 height 25
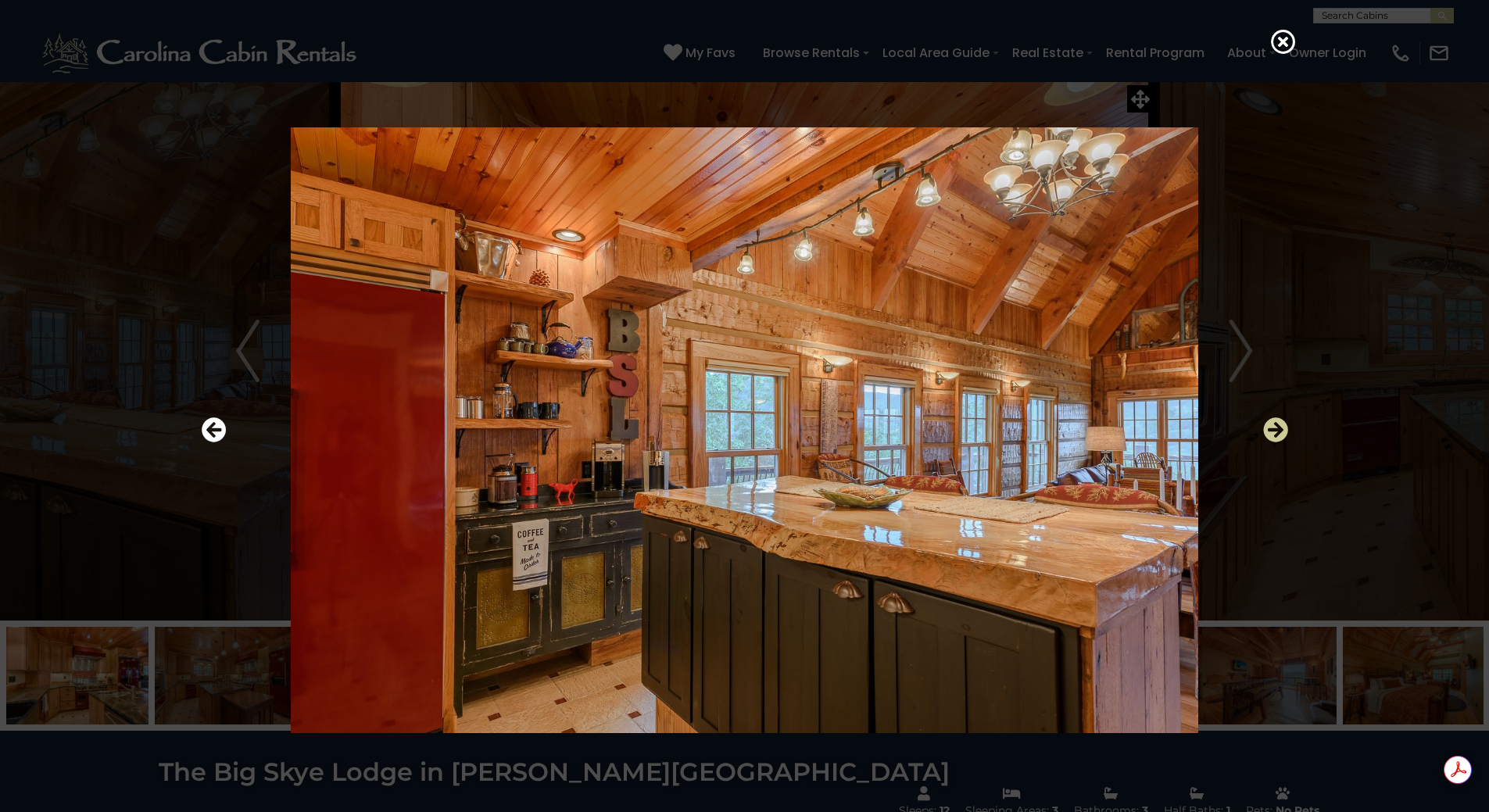
click at [1273, 423] on icon "Next" at bounding box center [1275, 429] width 25 height 25
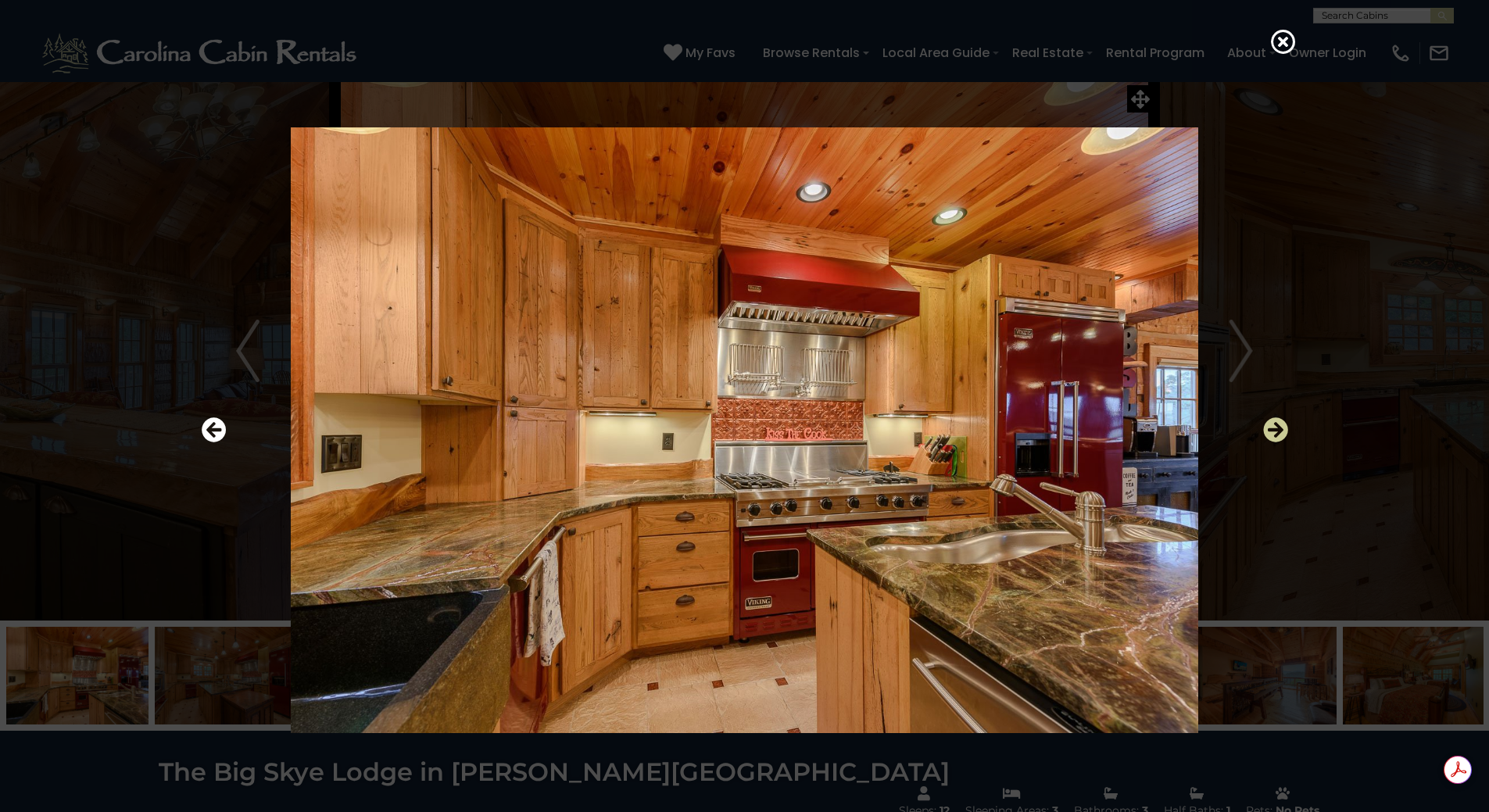
click at [1273, 423] on icon "Next" at bounding box center [1275, 429] width 25 height 25
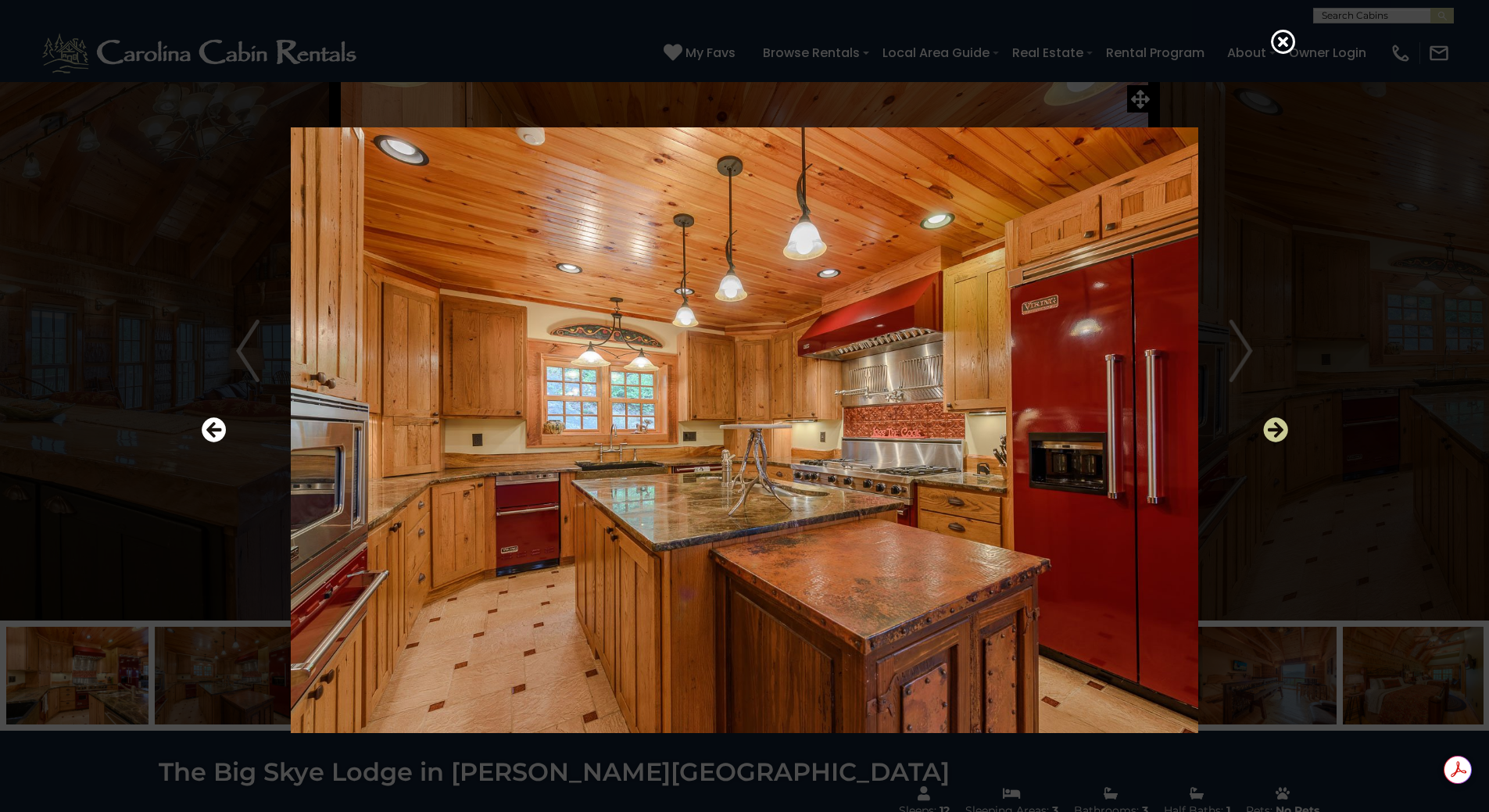
click at [1273, 423] on icon "Next" at bounding box center [1275, 429] width 25 height 25
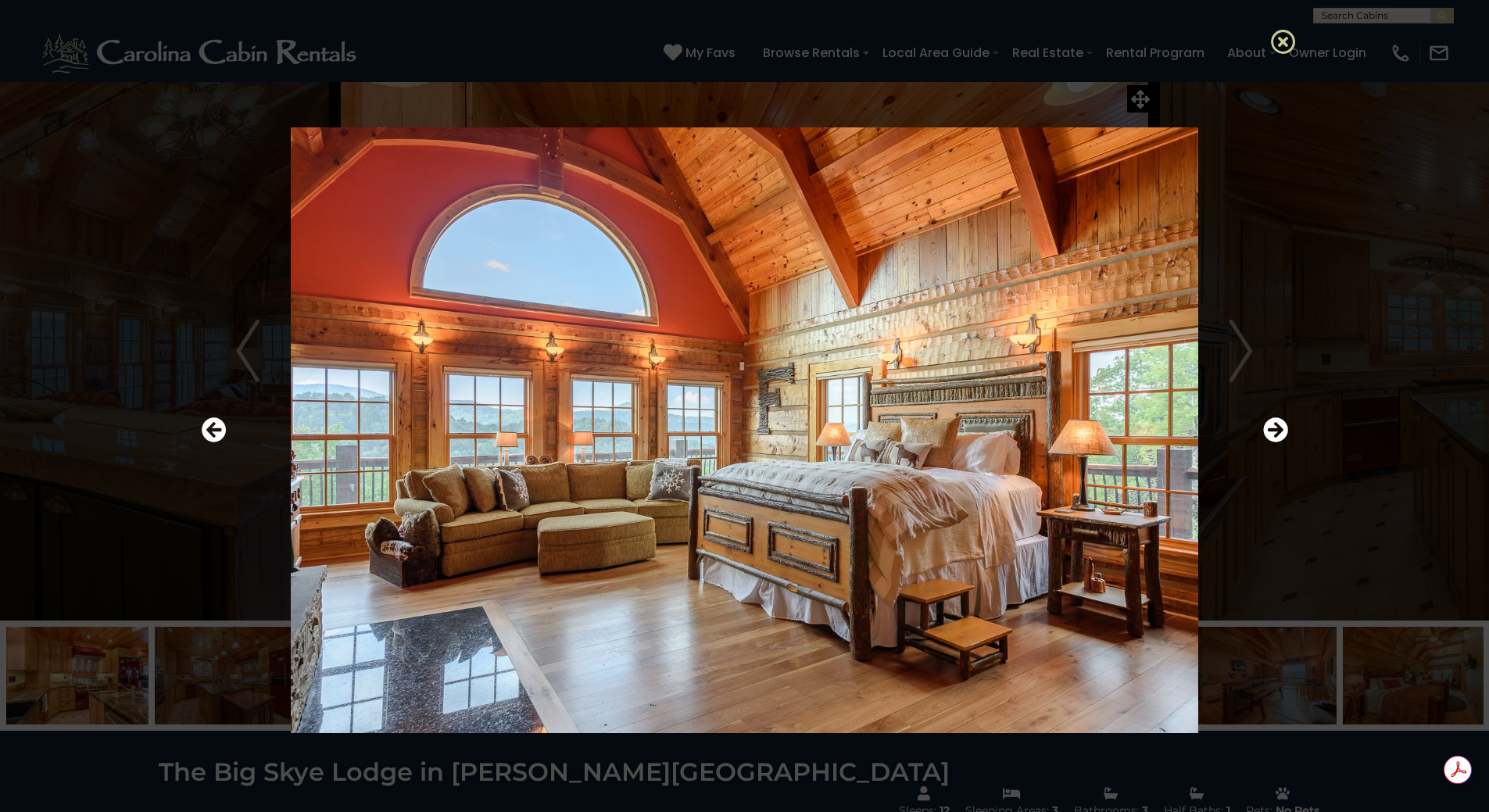
click at [1279, 36] on icon at bounding box center [1283, 41] width 25 height 25
